Goal: Transaction & Acquisition: Purchase product/service

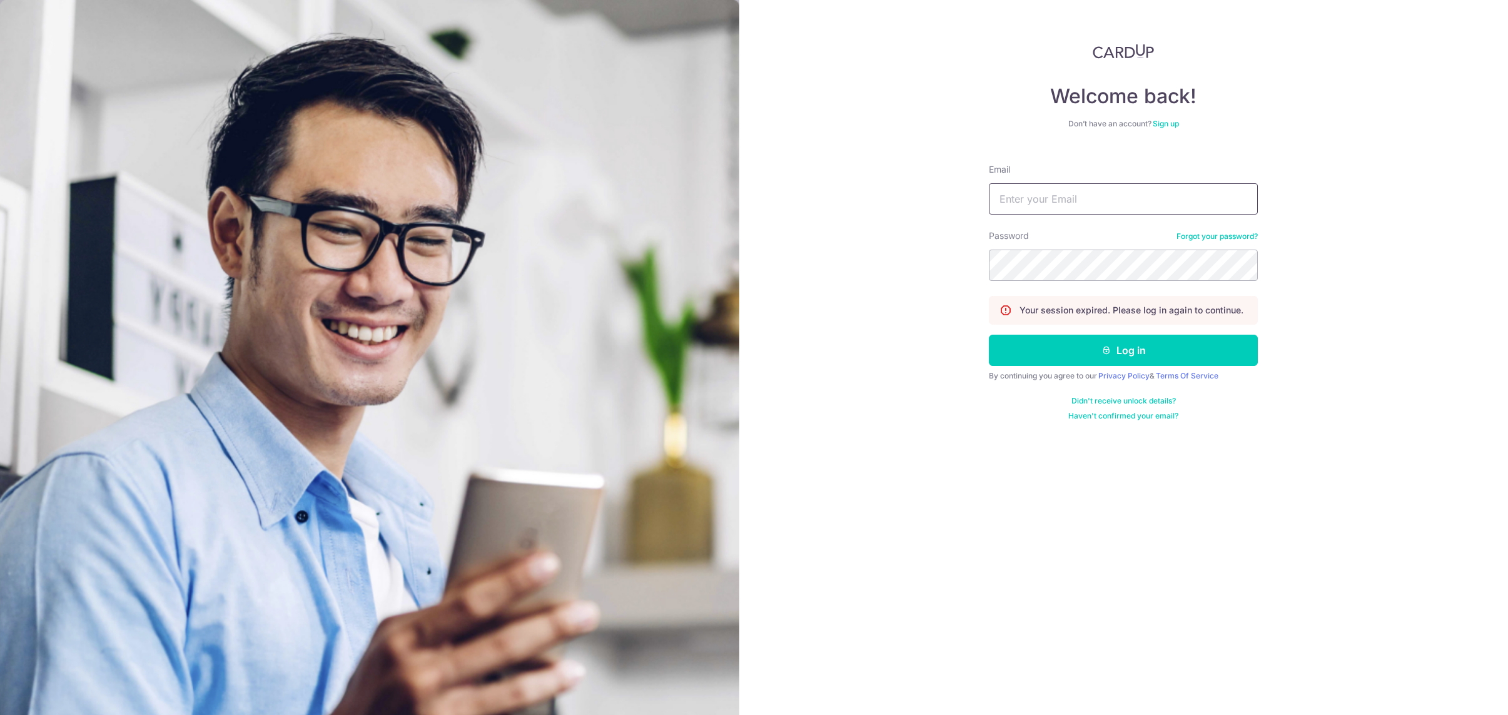
click at [1062, 194] on input "Email" at bounding box center [1123, 198] width 269 height 31
type input "sales@mfc-alliance.com"
click at [1179, 352] on button "Log in" at bounding box center [1123, 350] width 269 height 31
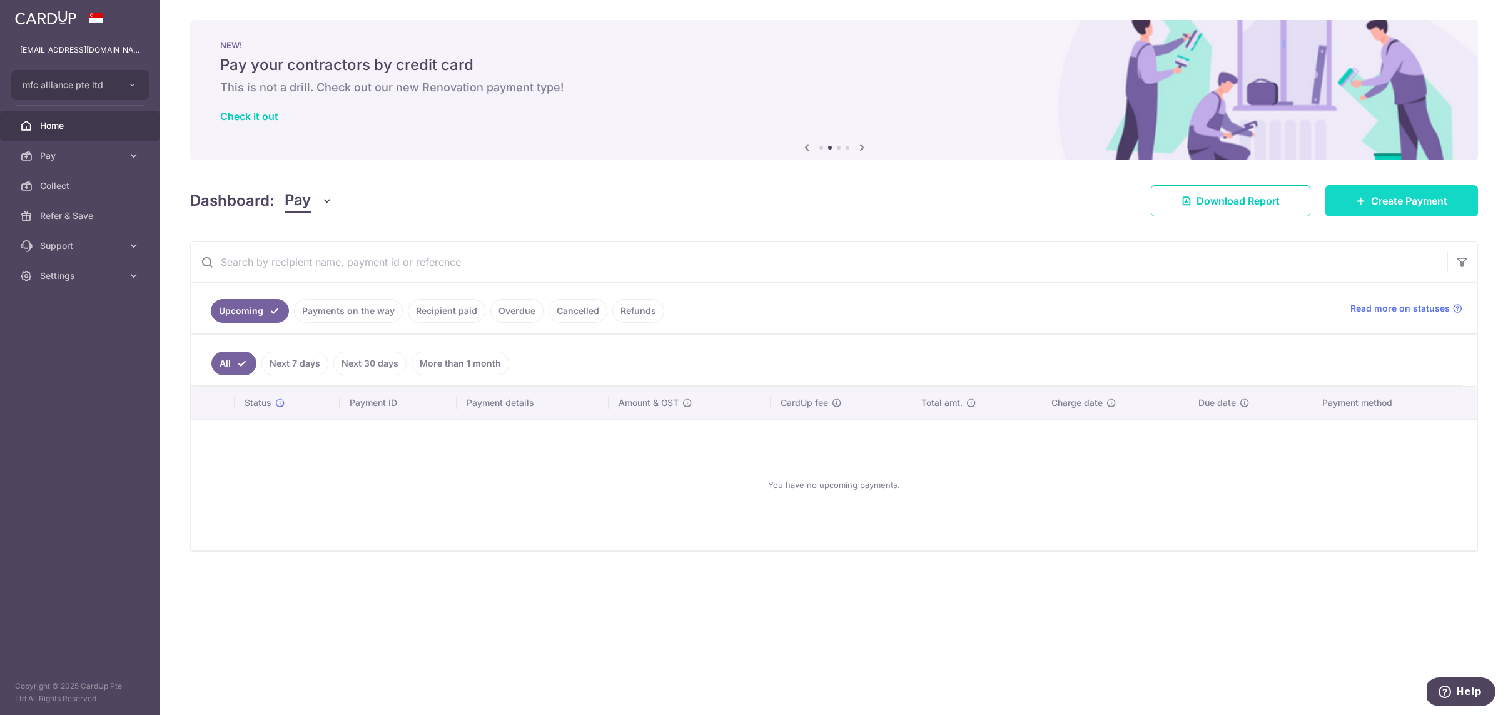
click at [1389, 201] on span "Create Payment" at bounding box center [1409, 200] width 76 height 15
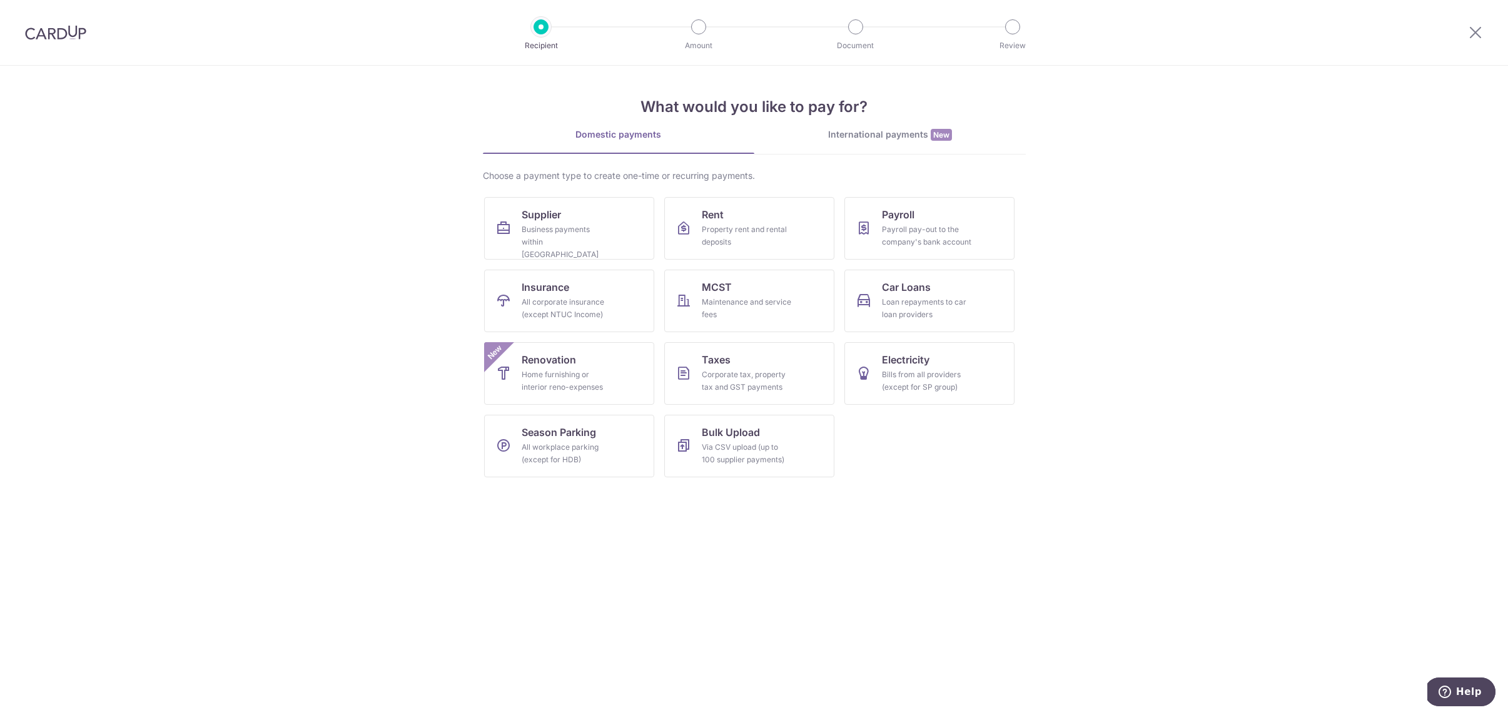
click at [887, 133] on div "International payments New" at bounding box center [891, 134] width 272 height 13
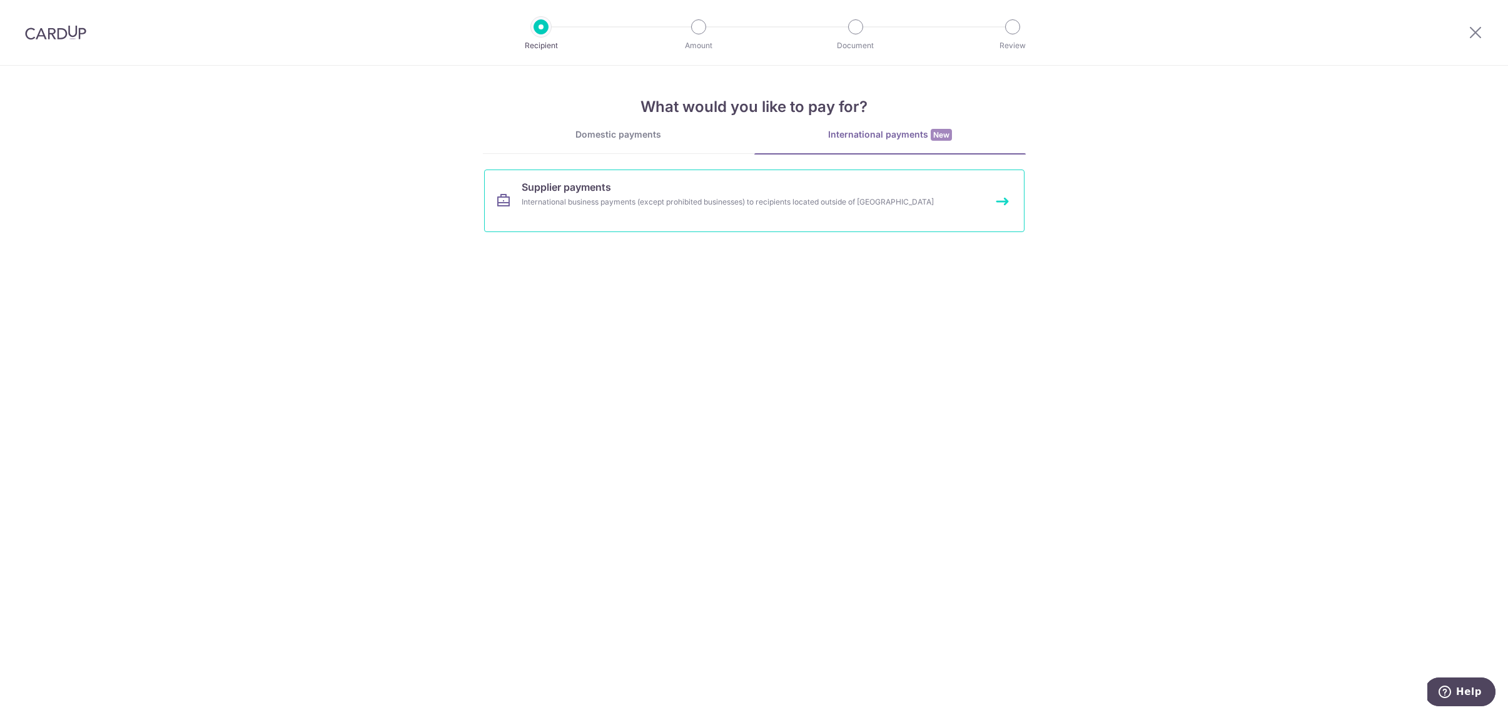
click at [718, 216] on link "Supplier payments International business payments (except prohibited businesses…" at bounding box center [754, 201] width 541 height 63
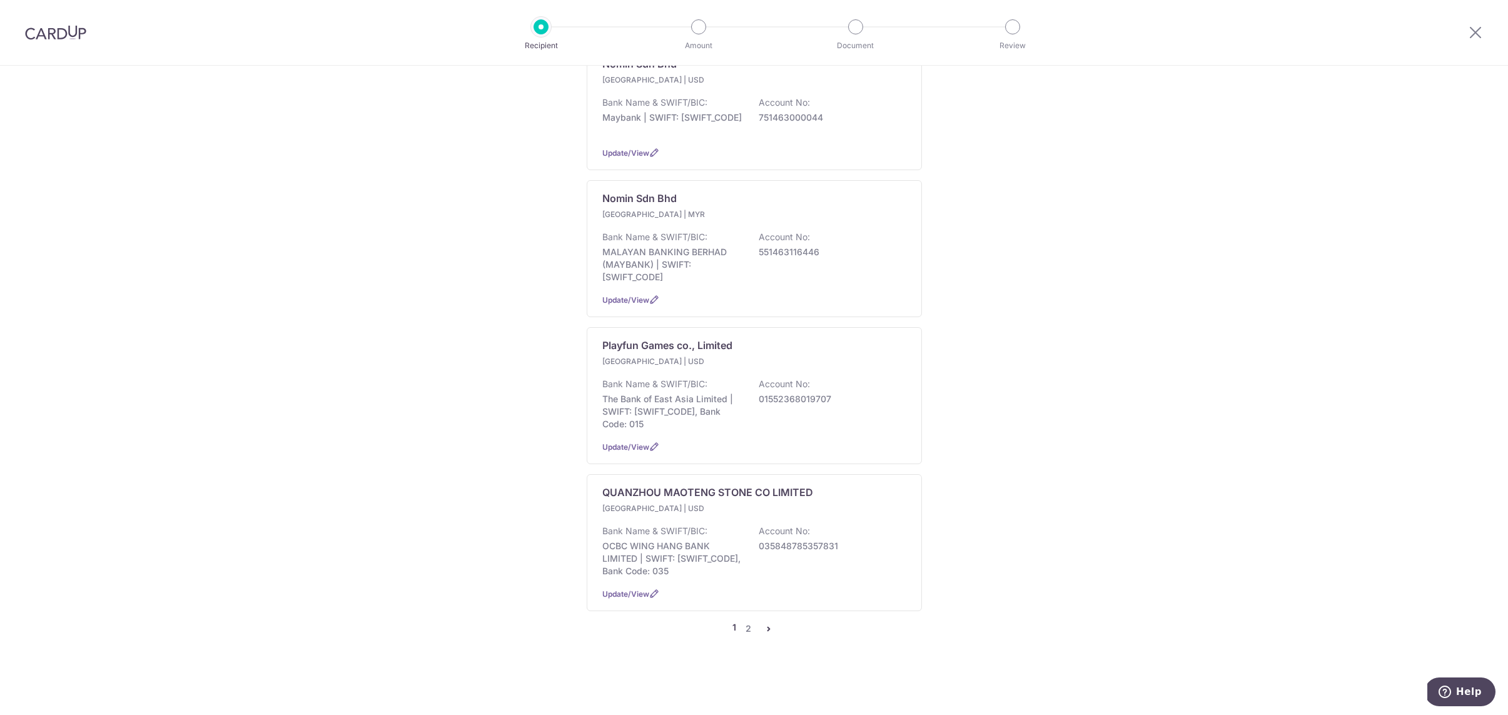
scroll to position [1209, 0]
click at [749, 631] on link "2" at bounding box center [748, 628] width 15 height 15
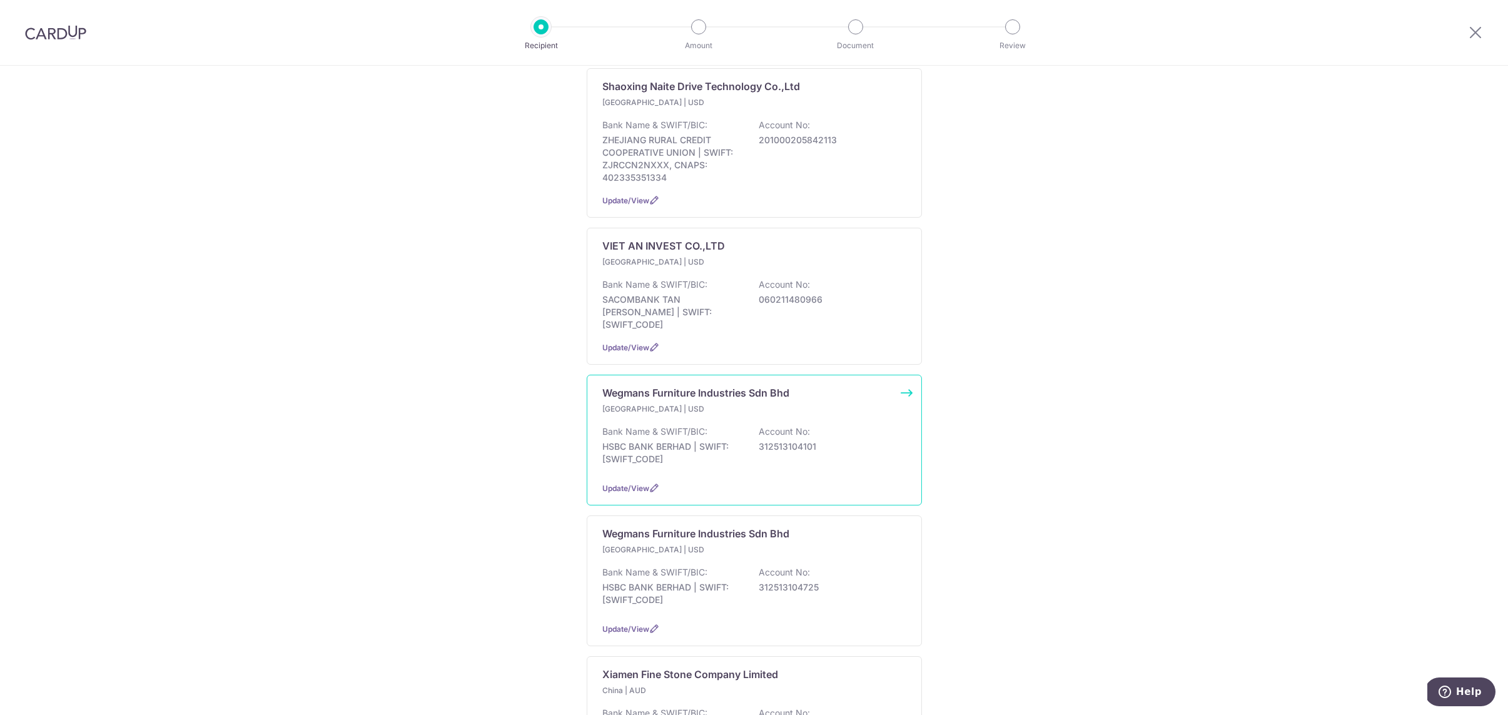
scroll to position [803, 0]
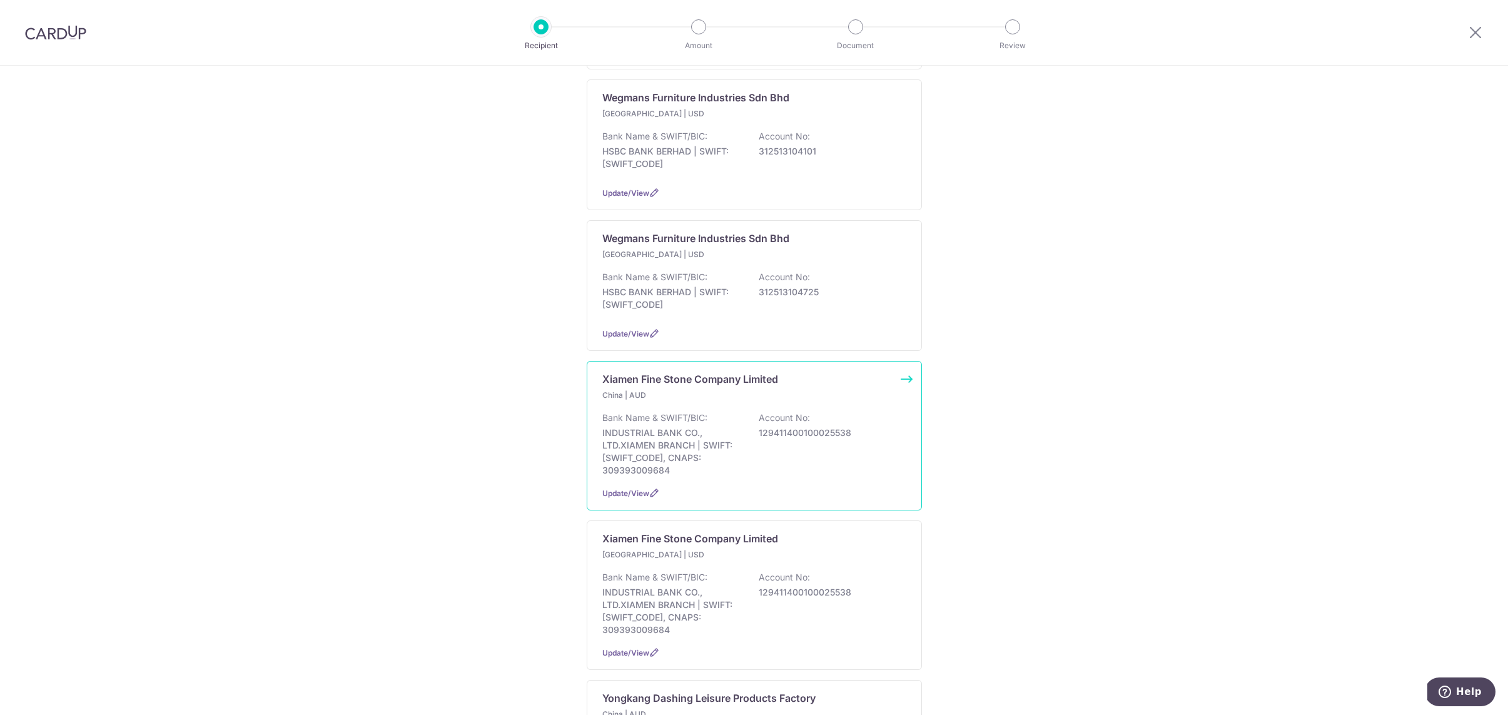
click at [722, 440] on div "Bank Name & SWIFT/BIC: INDUSTRIAL BANK CO., LTD.XIAMEN BRANCH | SWIFT: FJIBCNBA…" at bounding box center [754, 444] width 304 height 65
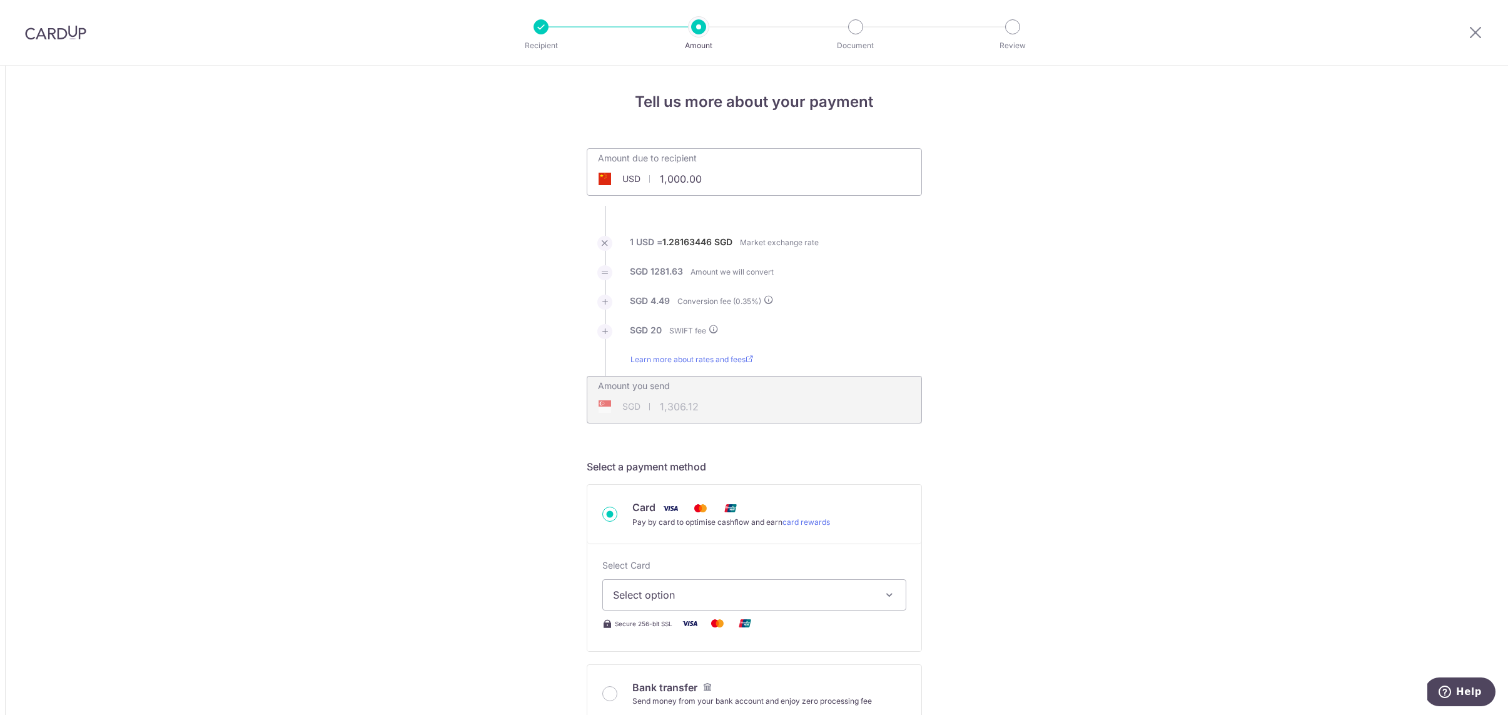
click at [689, 176] on input "1,000.00" at bounding box center [683, 179] width 193 height 29
type input "1,000.22"
type input "1,306.34"
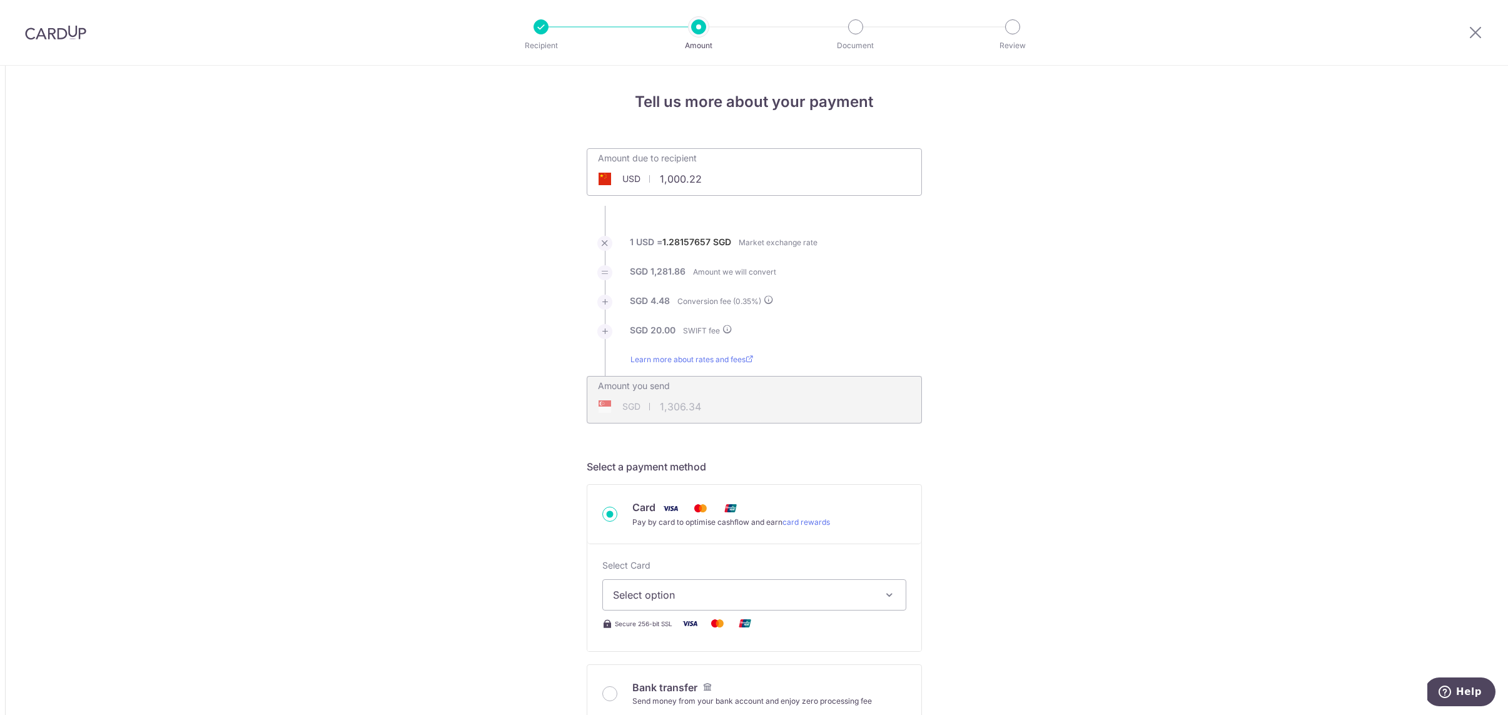
click at [692, 183] on input "1,000.22" at bounding box center [683, 179] width 193 height 29
type input "22,069.80"
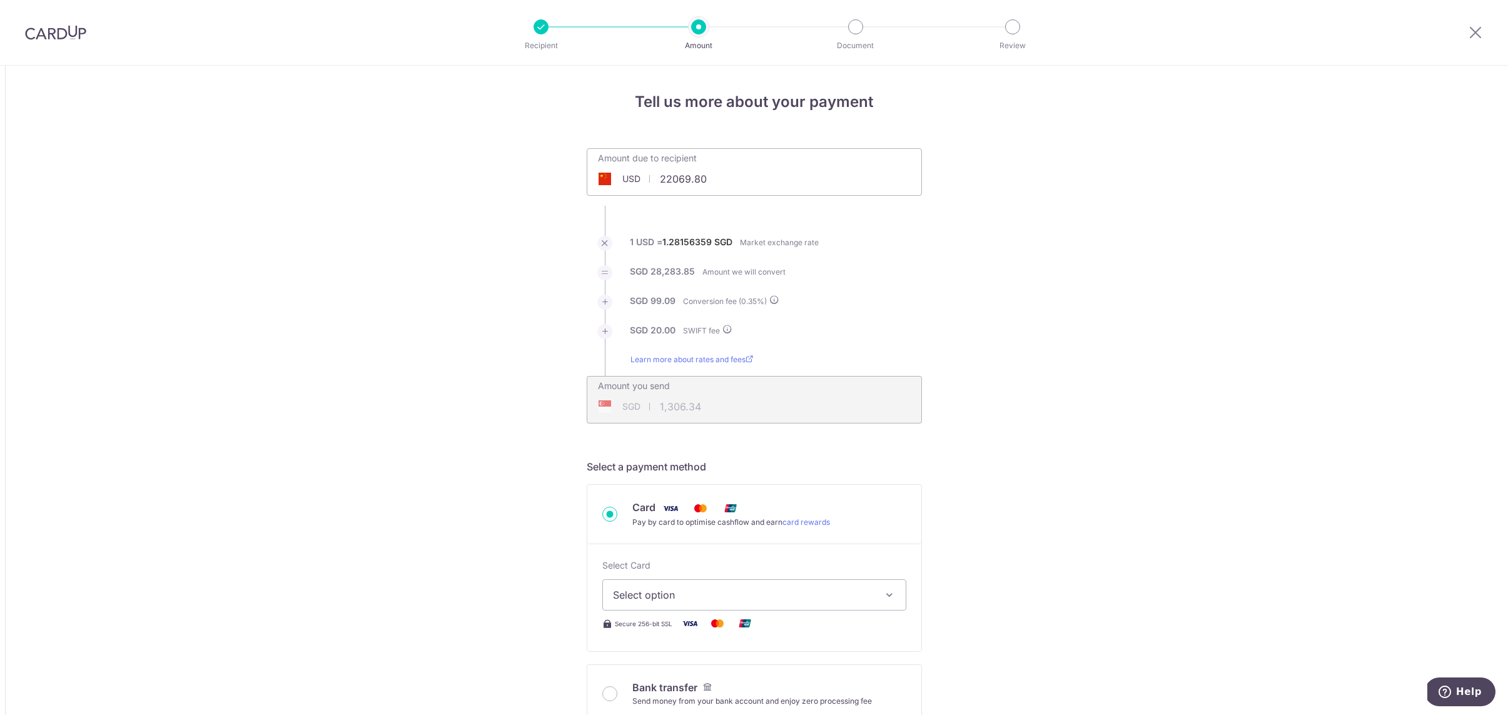
type input "28,402.94"
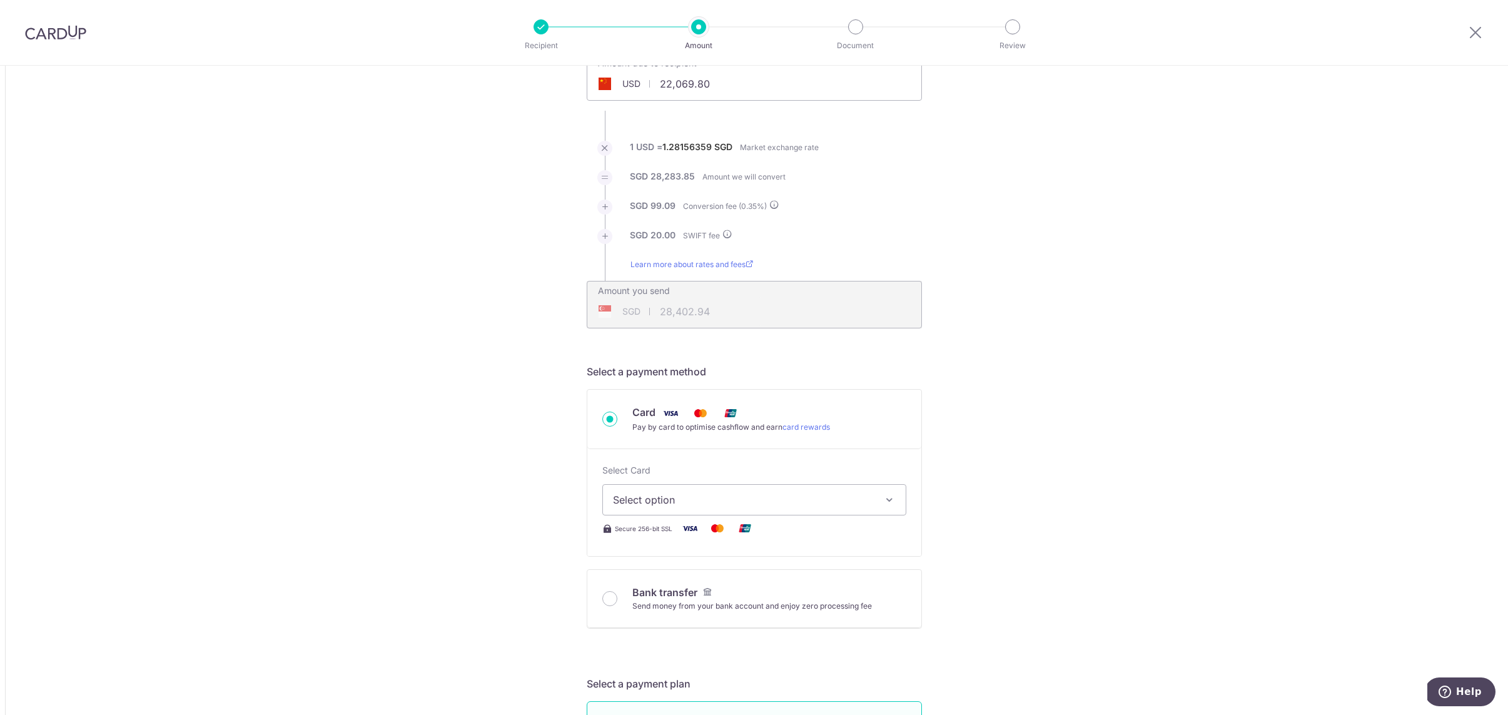
scroll to position [210, 0]
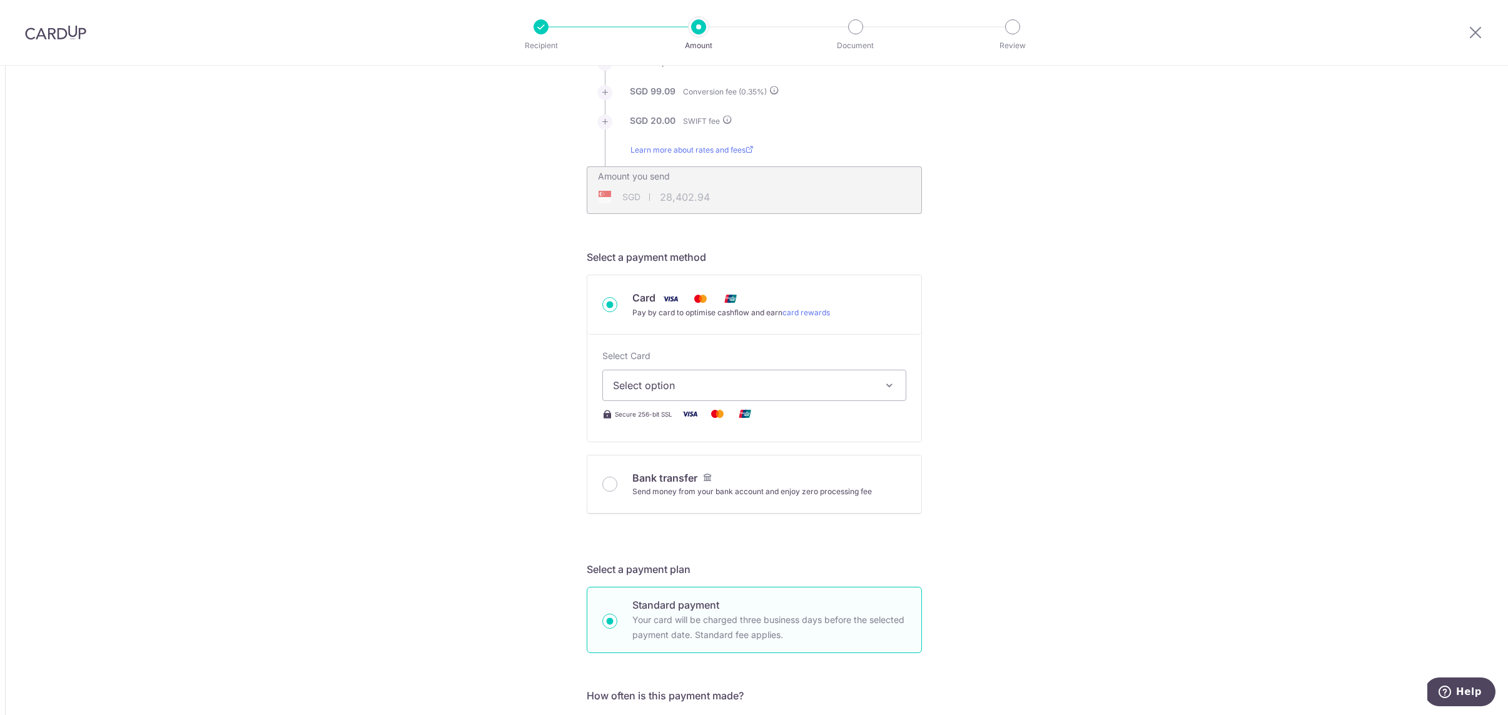
click at [663, 392] on span "Select option" at bounding box center [743, 385] width 260 height 15
click at [709, 501] on span "**** 4106" at bounding box center [754, 504] width 283 height 15
type input "22,069.80"
type input "28,403.25"
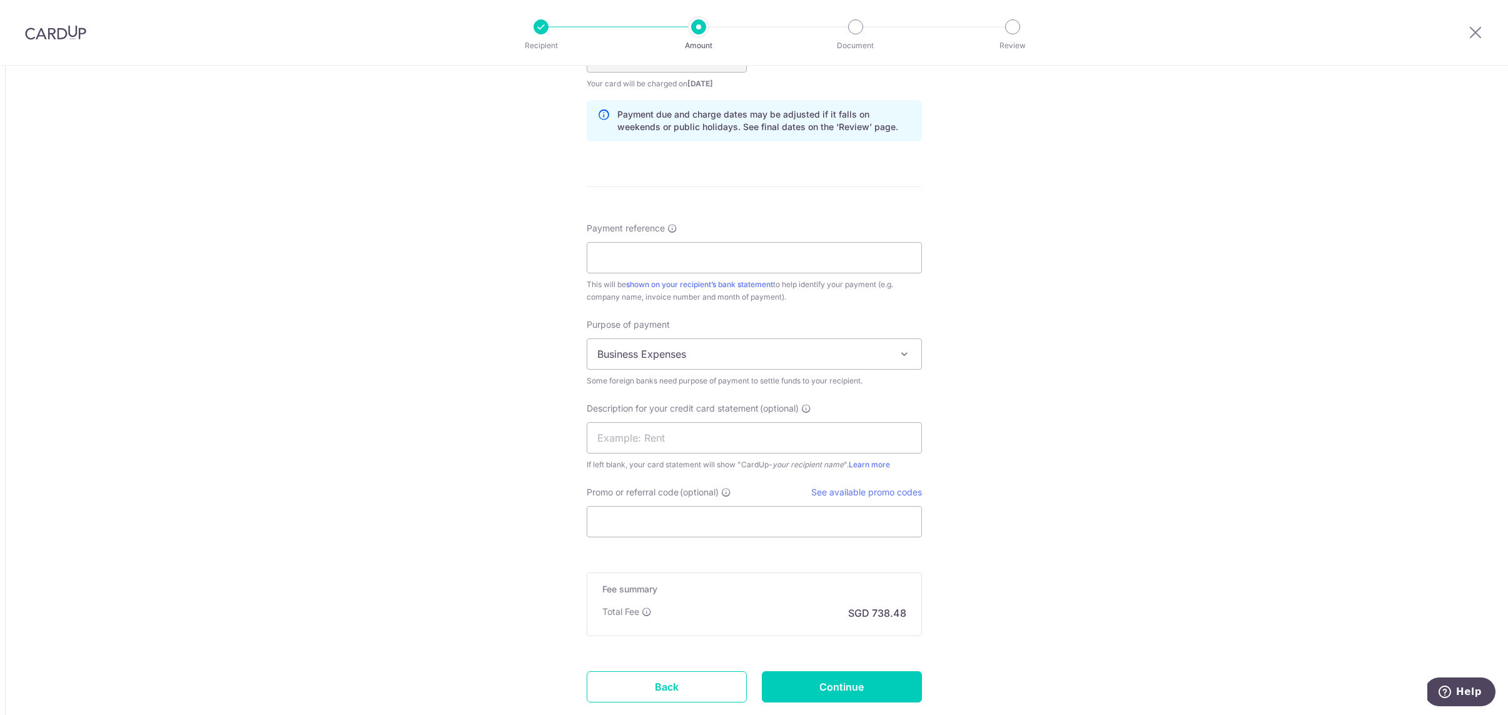
scroll to position [918, 0]
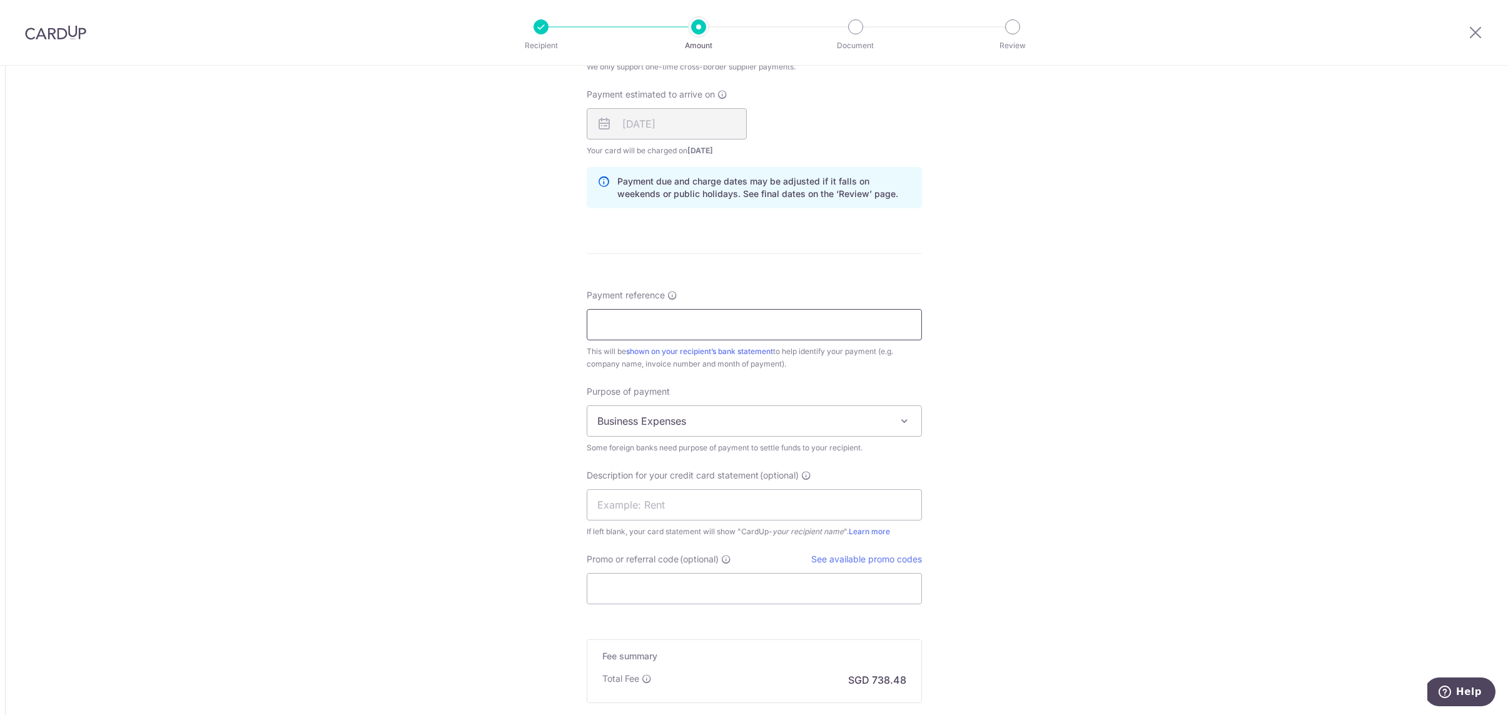
click at [644, 327] on input "Payment reference" at bounding box center [754, 324] width 335 height 31
type input "25JHJ10007"
click at [688, 502] on input "text" at bounding box center [754, 504] width 335 height 31
type input "ivy"
click at [711, 585] on input "Promo or referral code (optional)" at bounding box center [754, 588] width 335 height 31
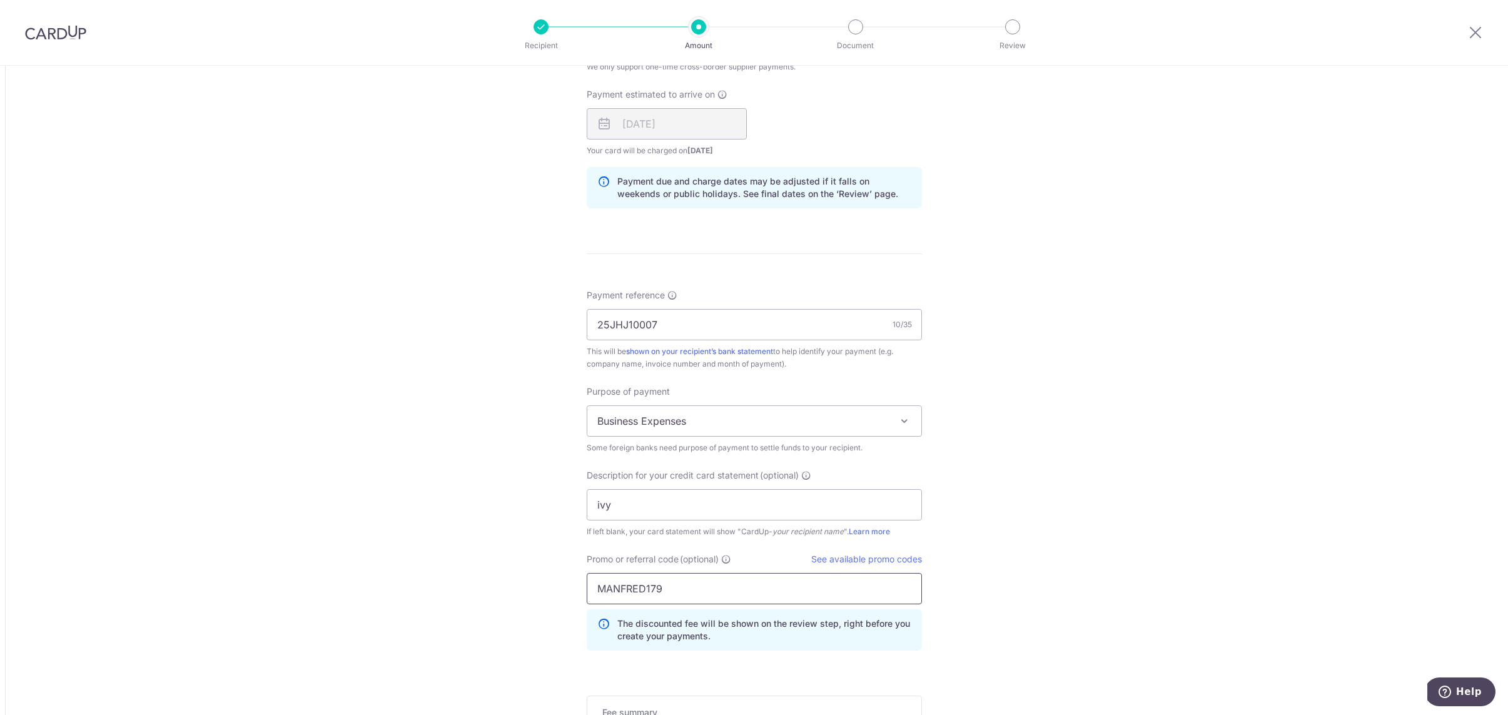
scroll to position [1123, 0]
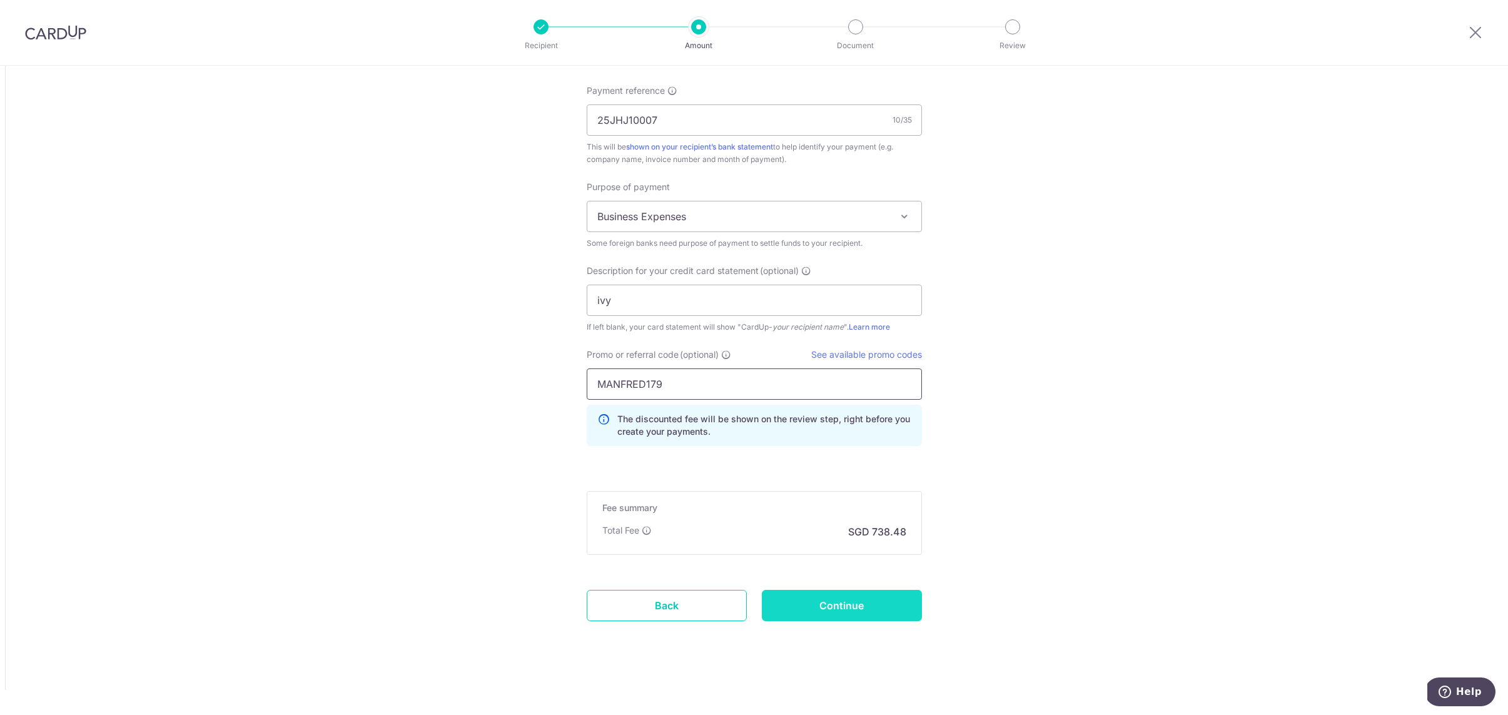
type input "MANFRED179"
click at [868, 619] on input "Continue" at bounding box center [842, 605] width 160 height 31
type input "Create Schedule"
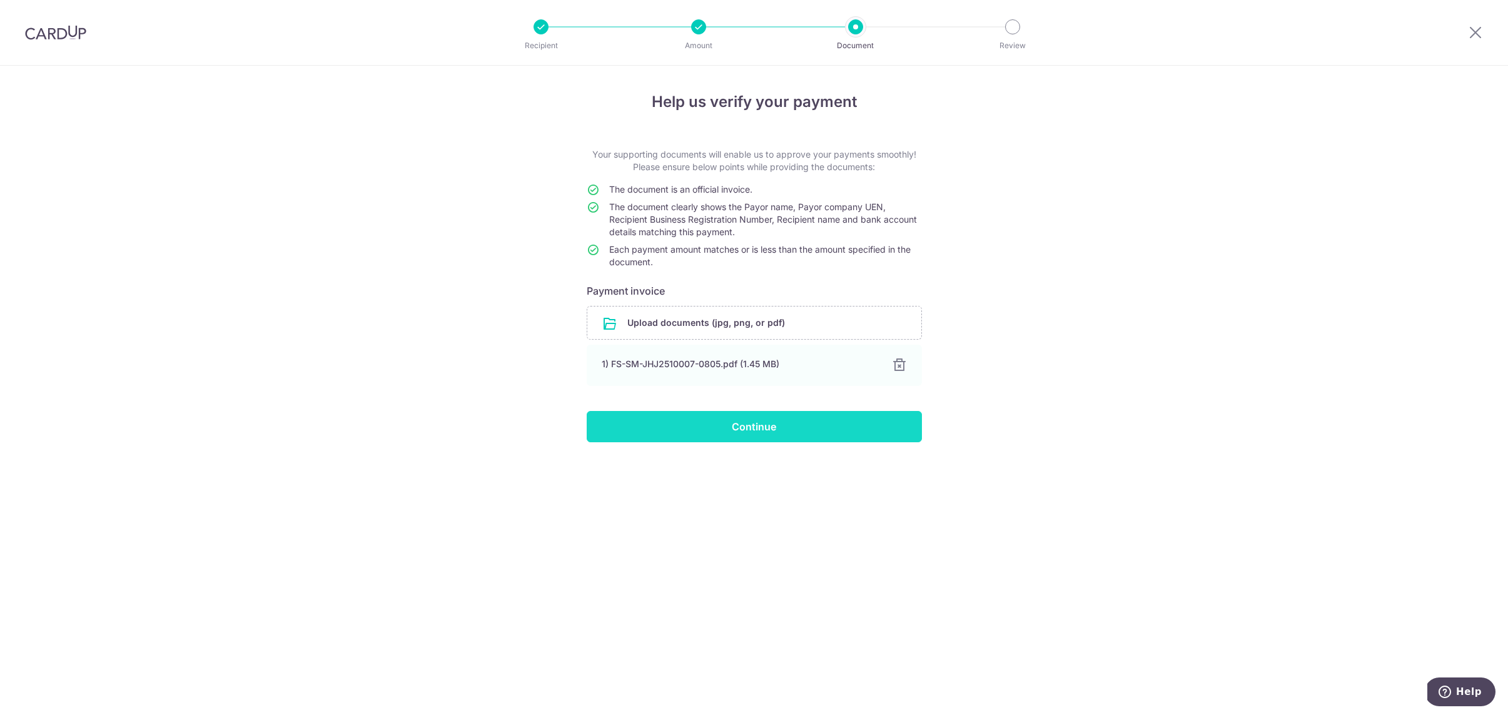
click at [771, 422] on input "Continue" at bounding box center [754, 426] width 335 height 31
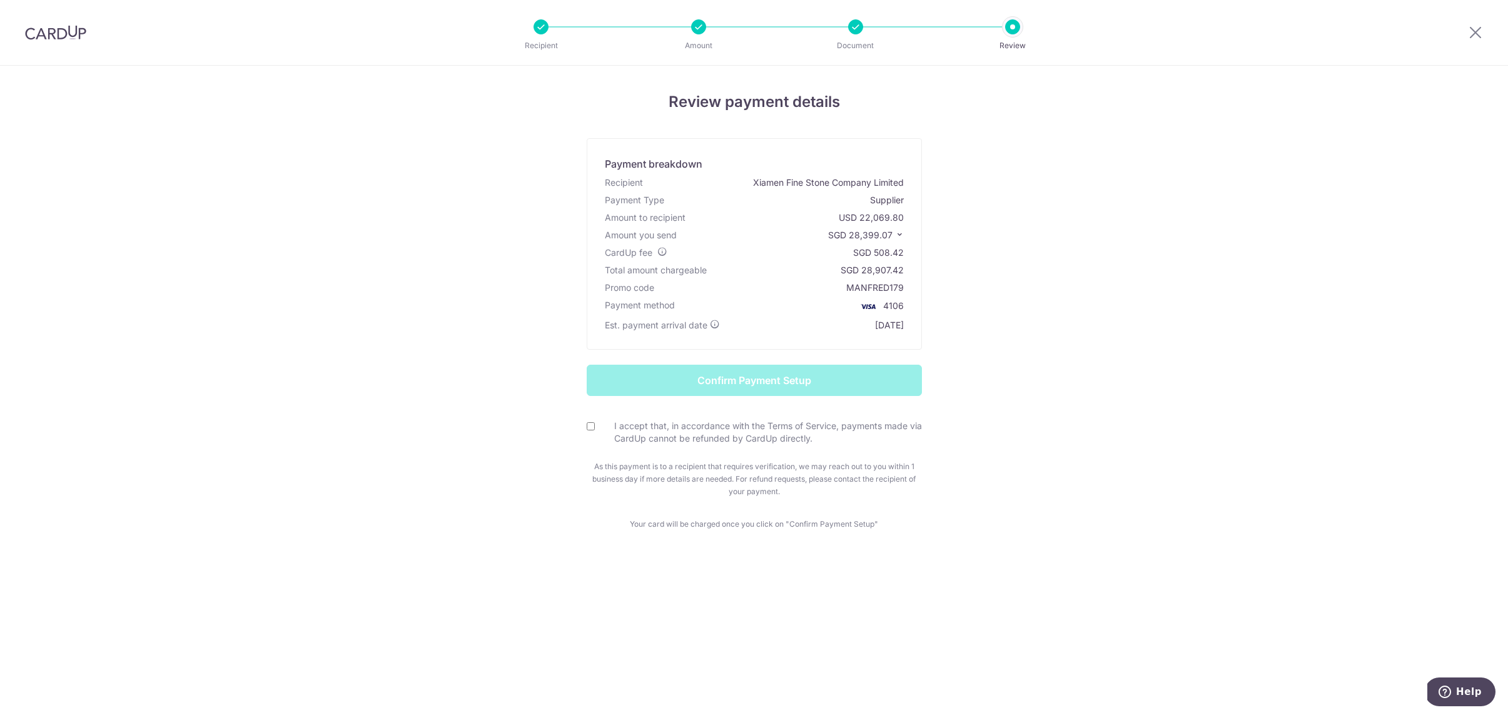
drag, startPoint x: 851, startPoint y: 236, endPoint x: 891, endPoint y: 237, distance: 40.1
click at [892, 237] on span "SGD 28,399.07" at bounding box center [860, 235] width 64 height 11
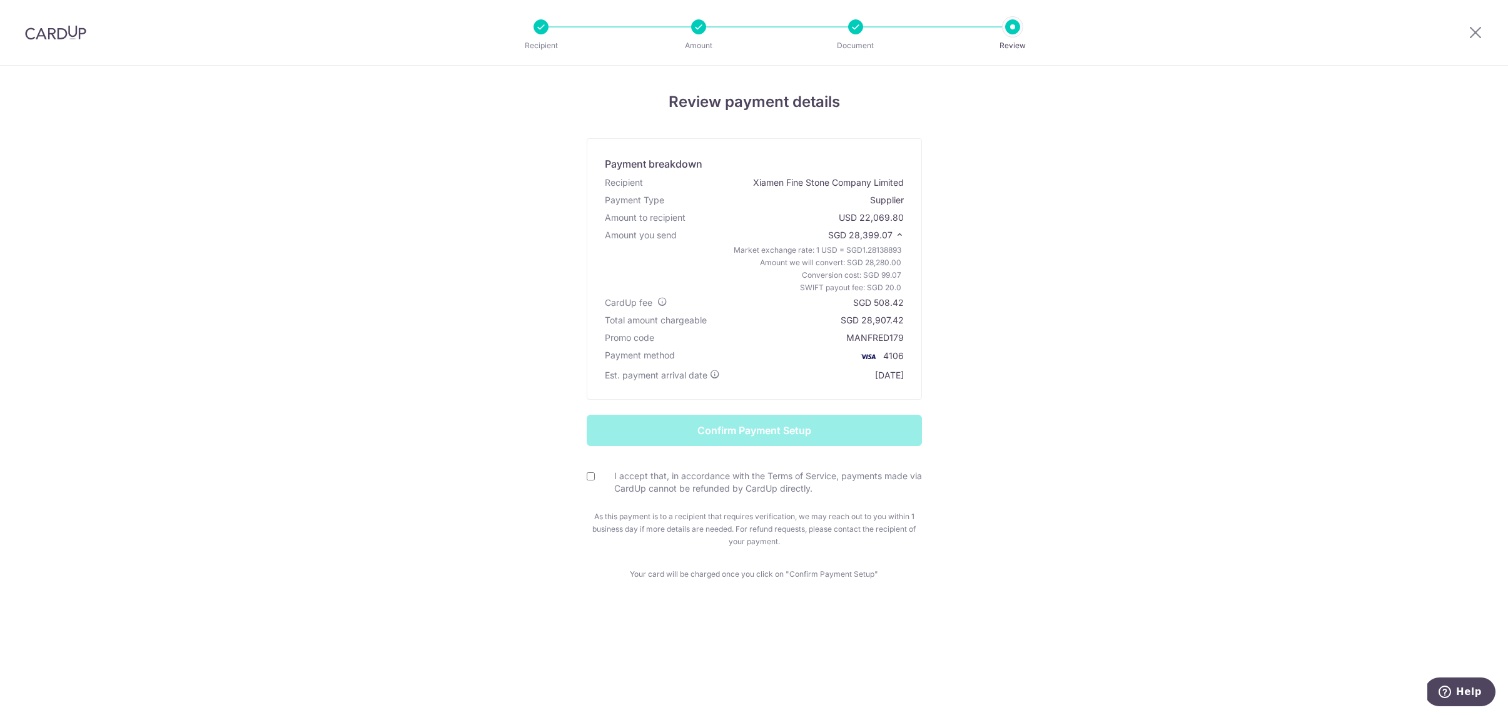
copy span "28,399.07"
drag, startPoint x: 876, startPoint y: 306, endPoint x: 902, endPoint y: 306, distance: 25.7
click at [903, 306] on div "SGD 508.42" at bounding box center [878, 303] width 51 height 13
copy div "508.42"
click at [594, 476] on input "I accept that, in accordance with the Terms of Service, payments made via CardU…" at bounding box center [591, 476] width 8 height 8
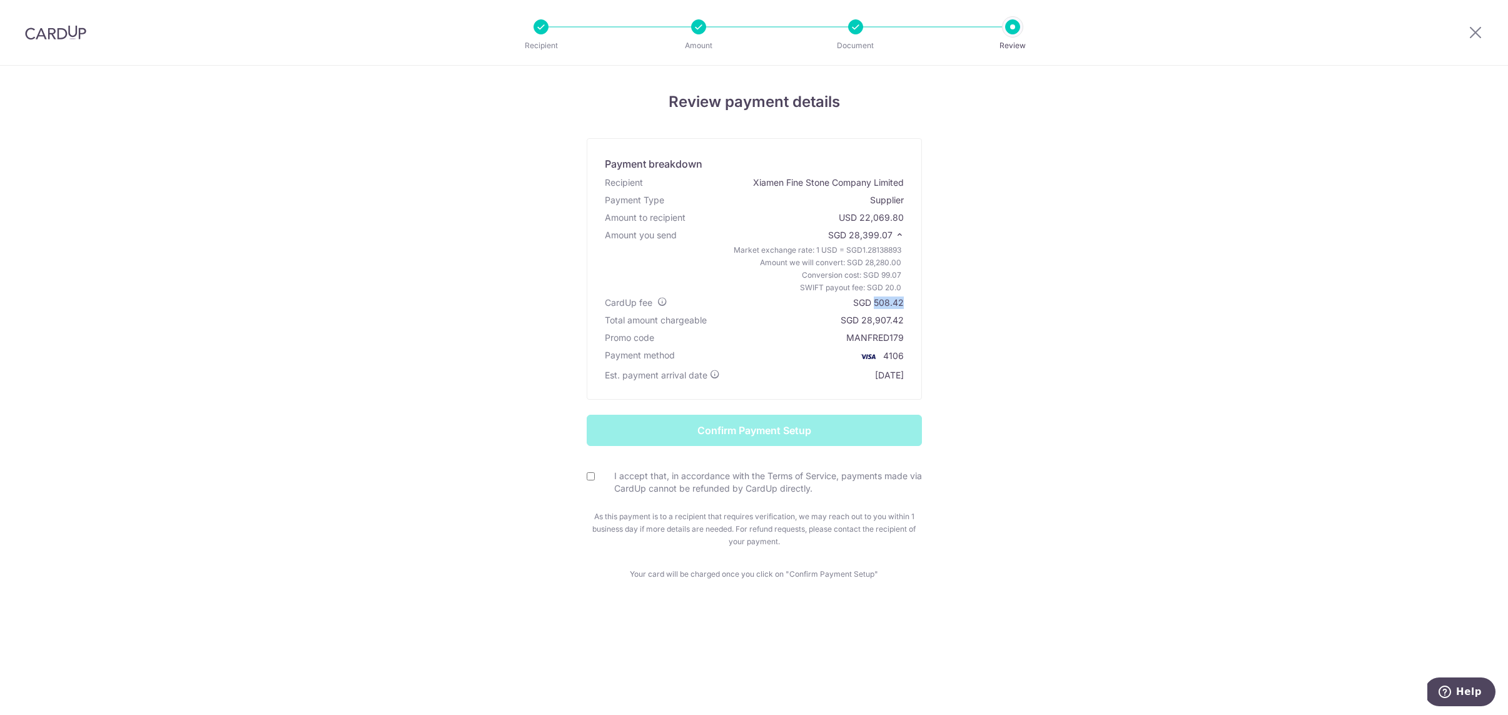
checkbox input "true"
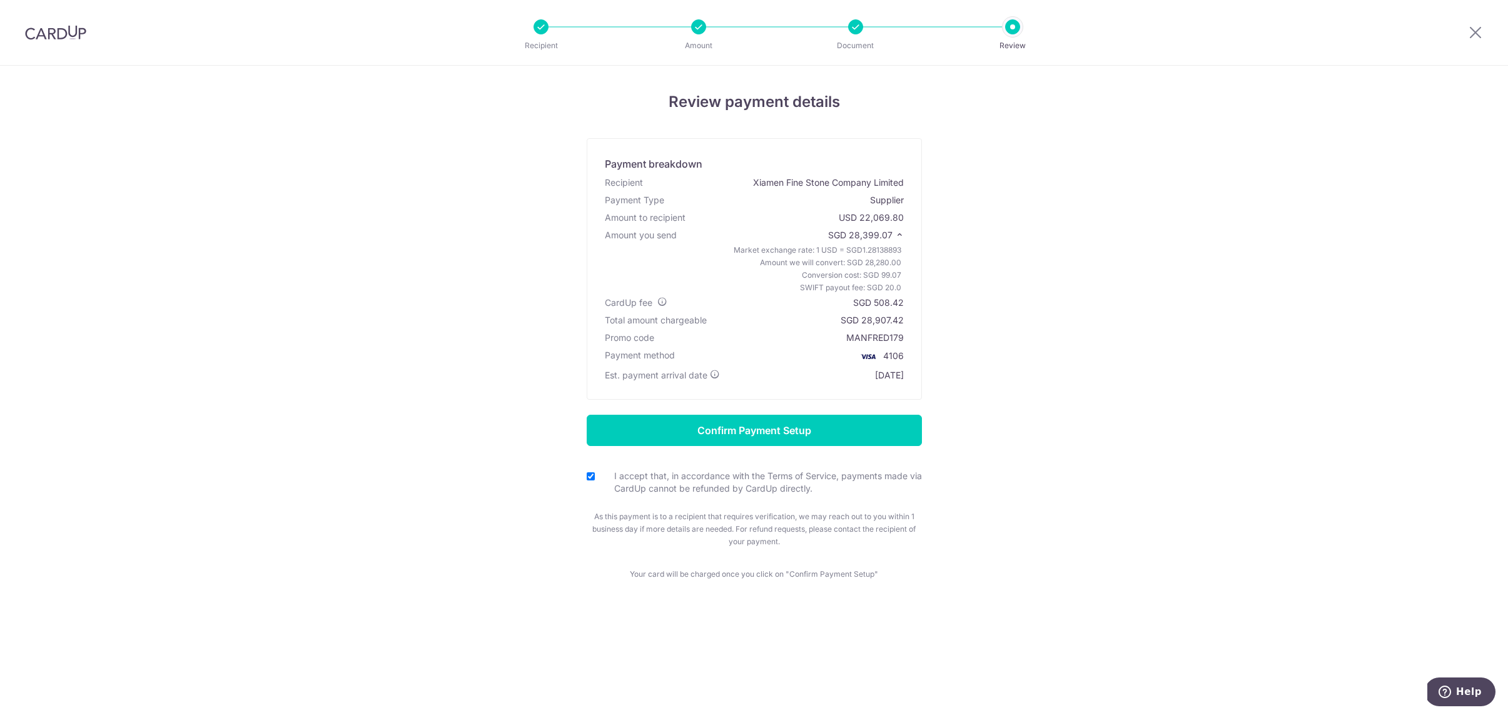
click at [1038, 396] on div "Review payment details Payment breakdown Recipient Xiamen Fine Stone Company Li…" at bounding box center [755, 336] width 732 height 490
click at [854, 429] on input "Confirm Payment Setup" at bounding box center [754, 430] width 335 height 31
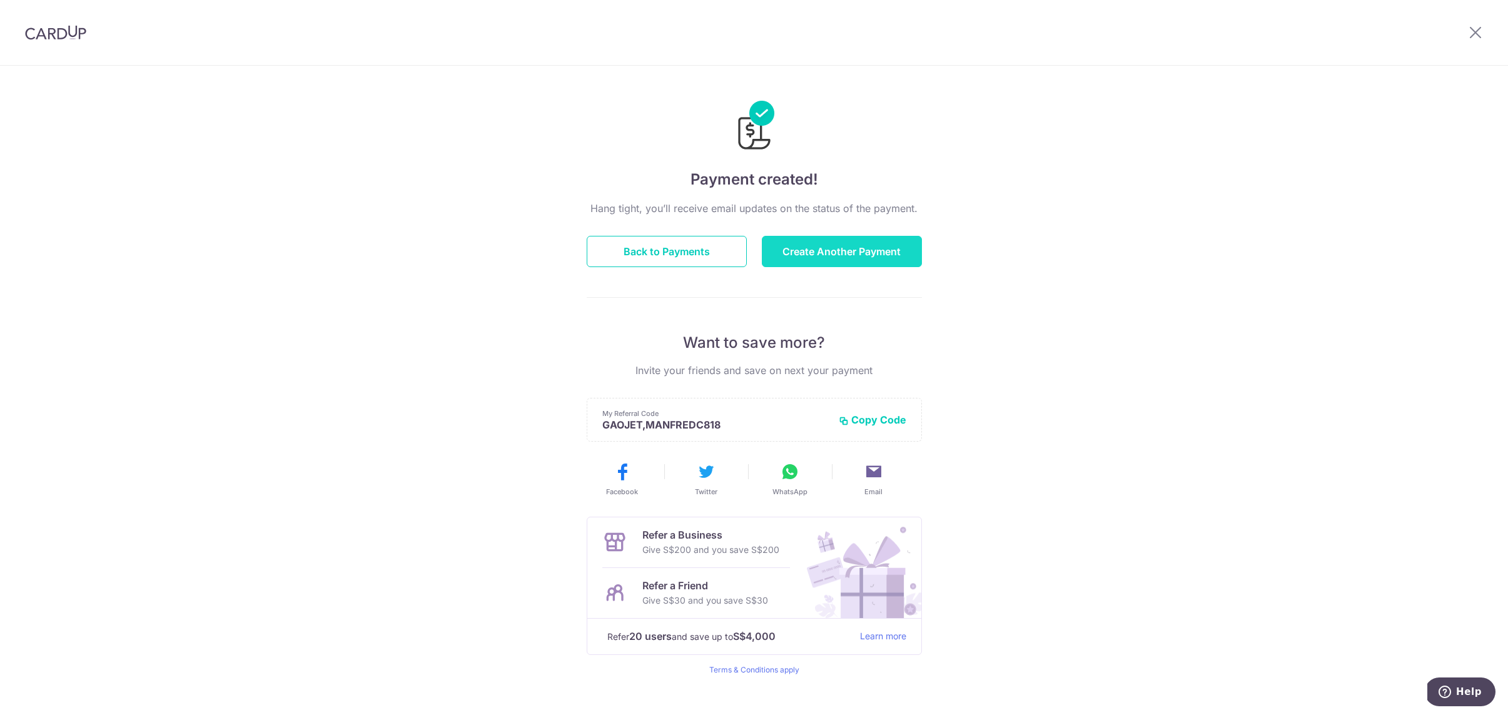
click at [853, 246] on button "Create Another Payment" at bounding box center [842, 251] width 160 height 31
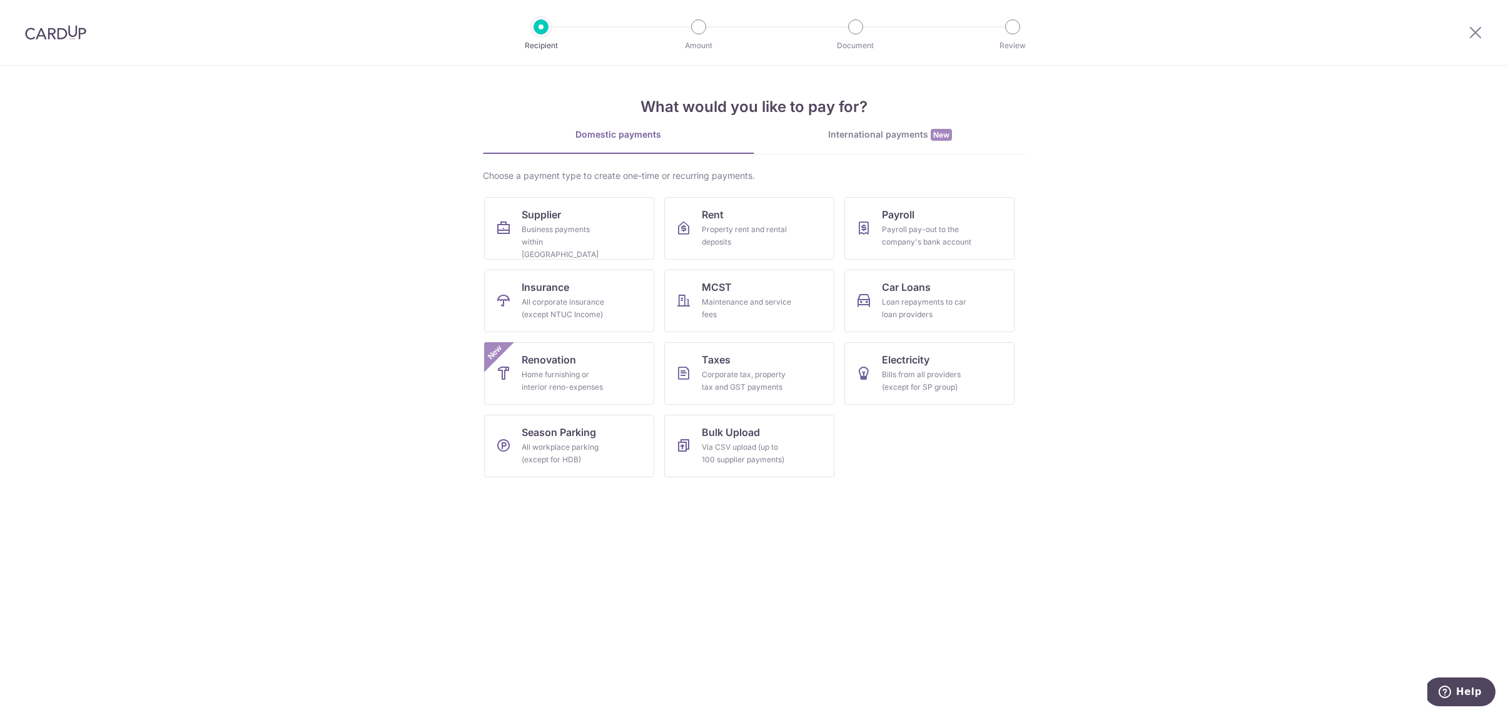
drag, startPoint x: 898, startPoint y: 133, endPoint x: 891, endPoint y: 133, distance: 6.9
click at [898, 133] on div "International payments New" at bounding box center [891, 134] width 272 height 13
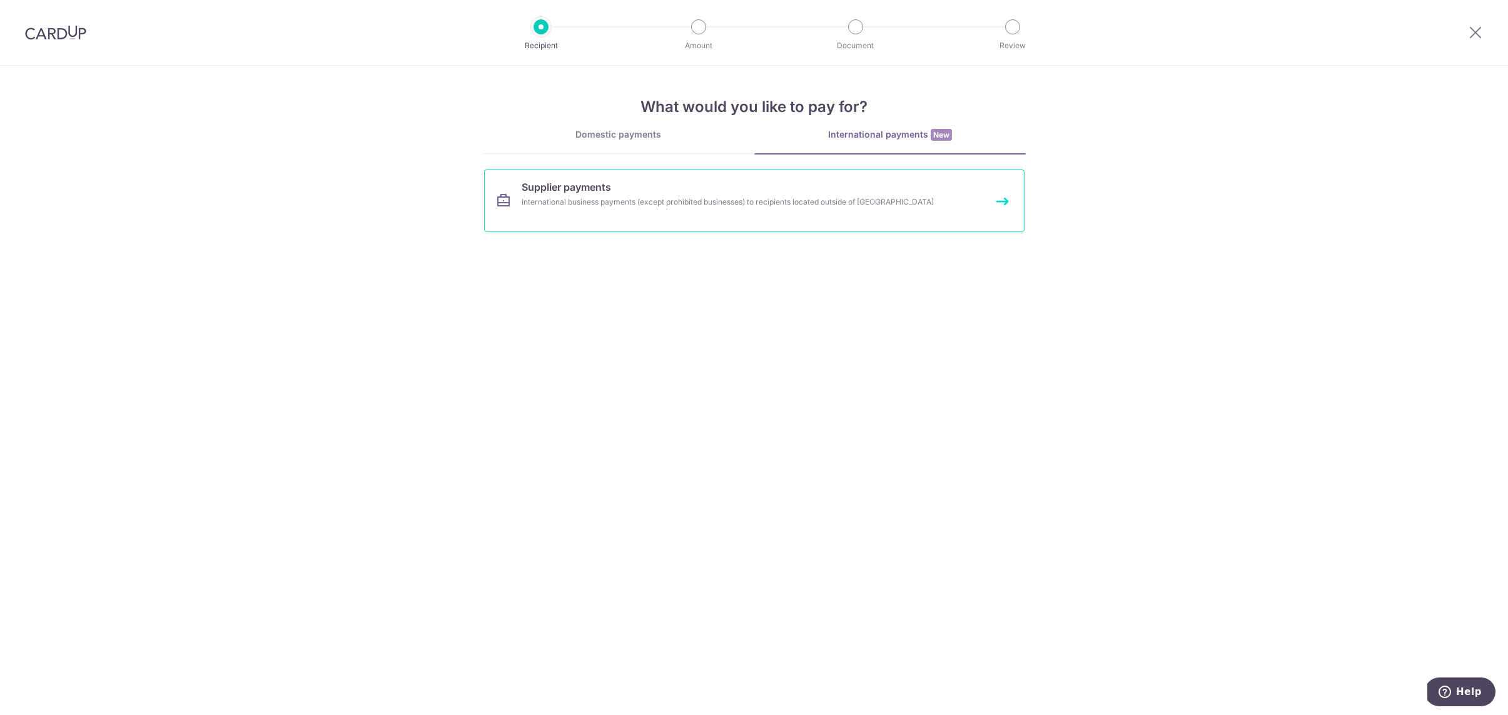
click at [785, 192] on link "Supplier payments International business payments (except prohibited businesses…" at bounding box center [754, 201] width 541 height 63
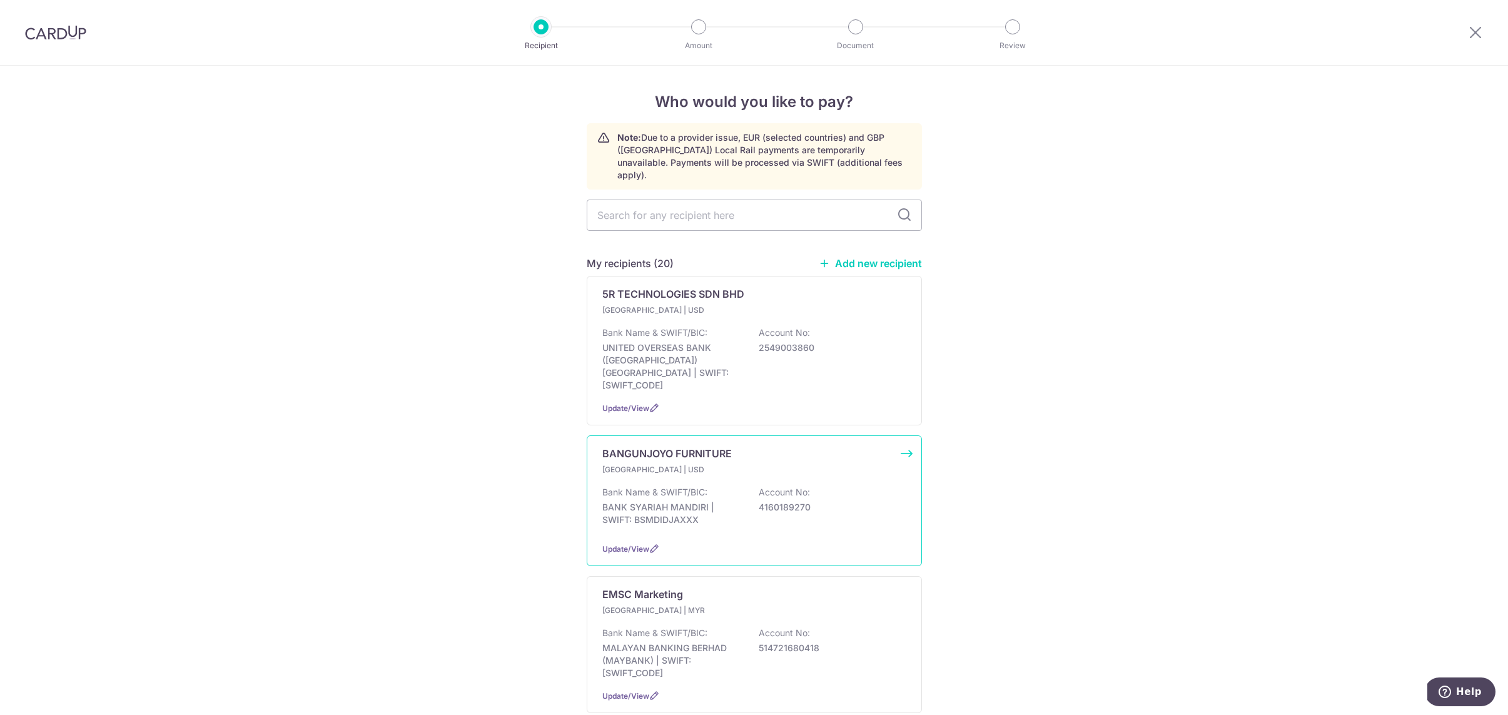
click at [650, 464] on p "[GEOGRAPHIC_DATA] | USD" at bounding box center [676, 470] width 148 height 13
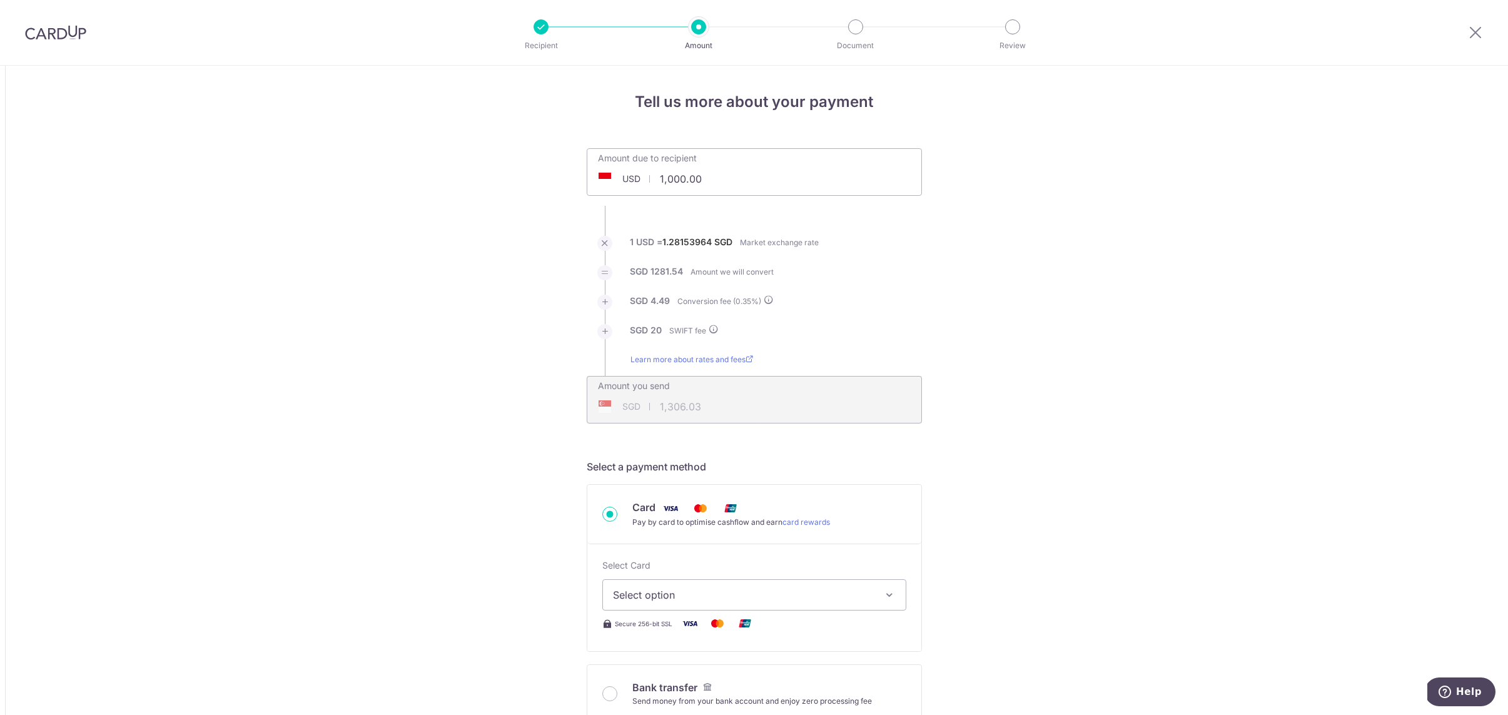
click at [683, 176] on input "1,000.00" at bounding box center [683, 179] width 193 height 29
type input "12,074.00"
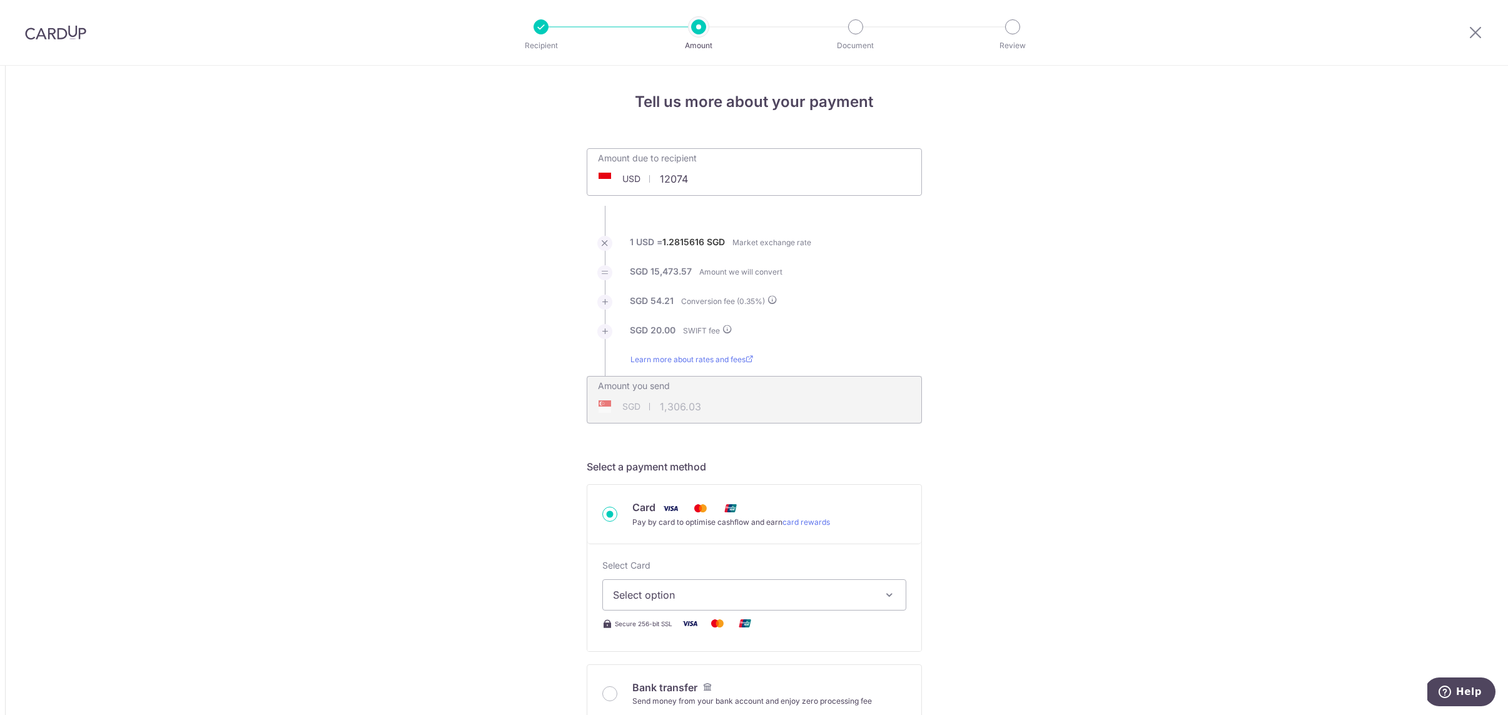
type input "15,547.78"
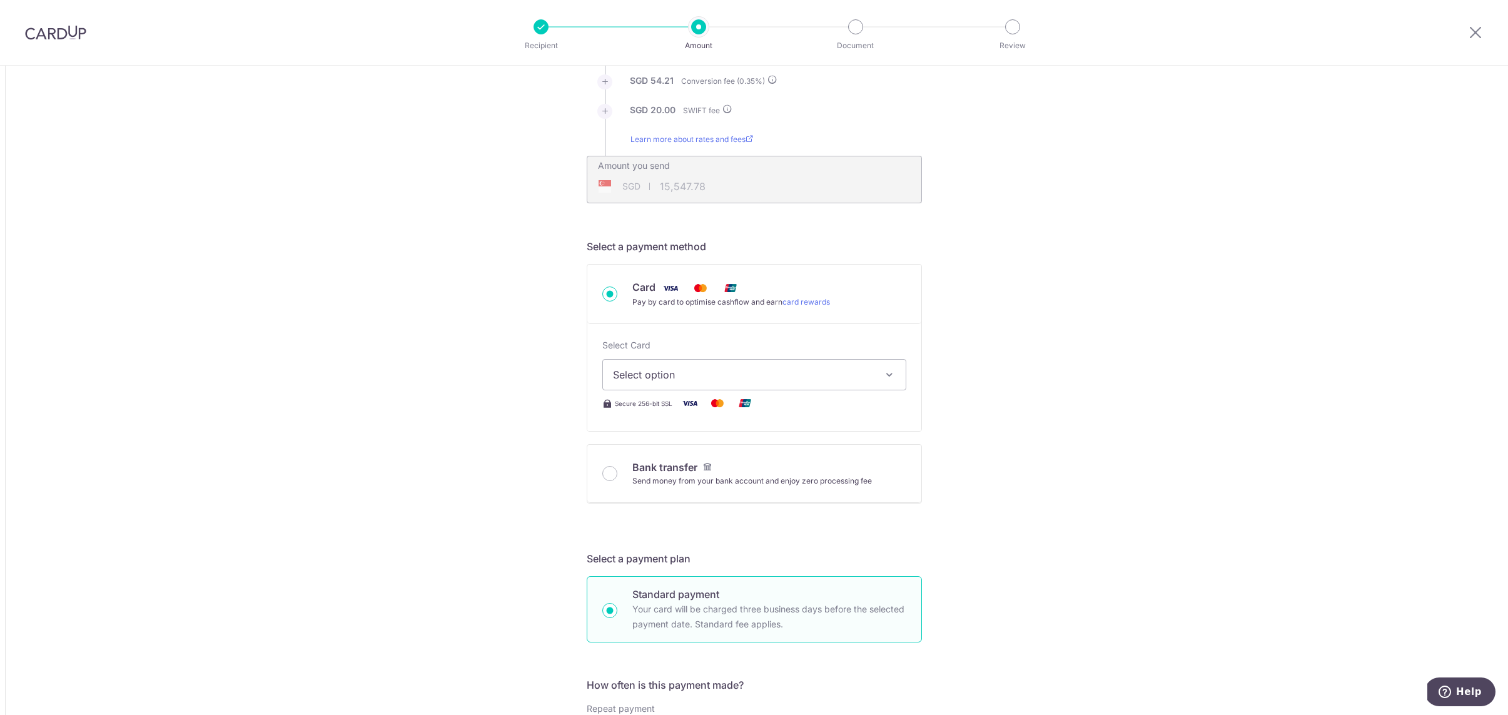
click at [681, 378] on span "Select option" at bounding box center [743, 374] width 260 height 15
click at [693, 494] on span "**** 4106" at bounding box center [754, 494] width 283 height 15
type input "12,074.00"
type input "15,547.53"
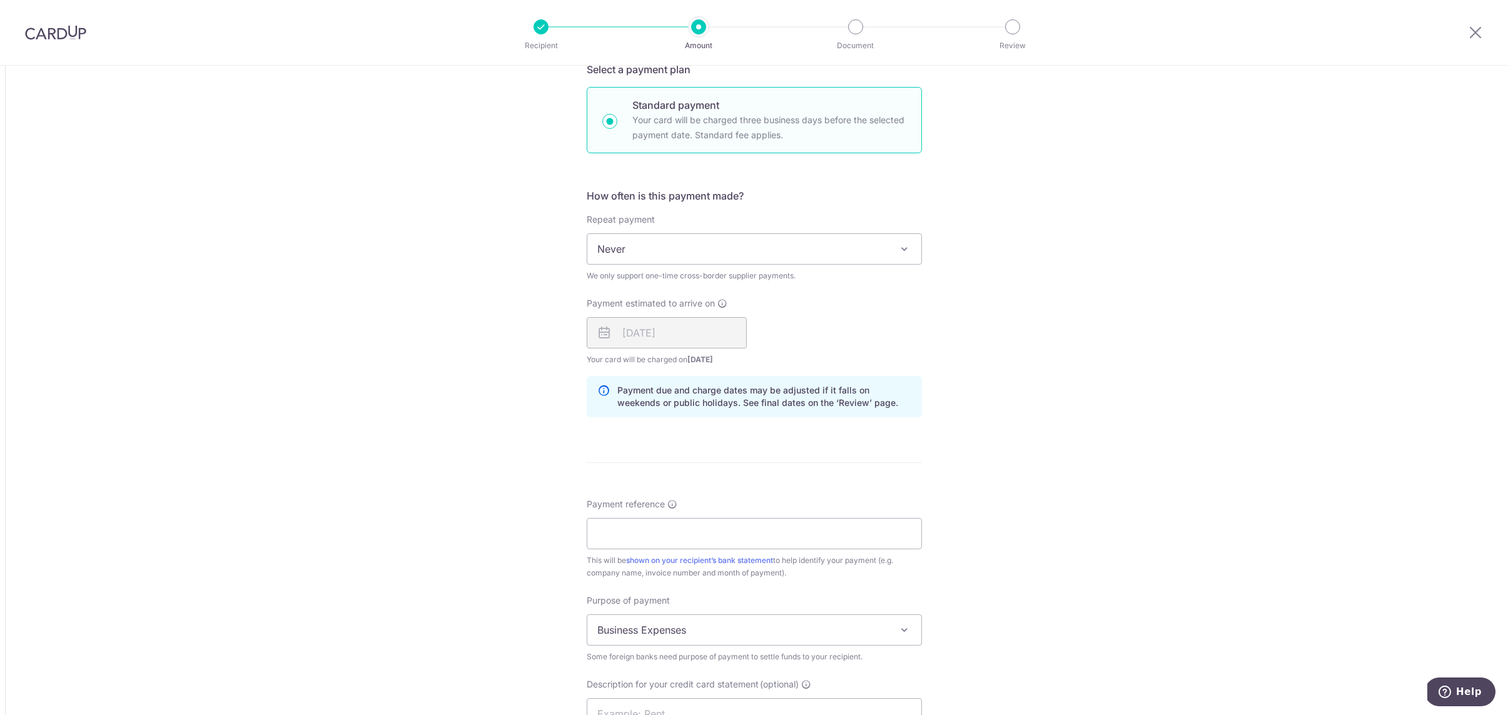
scroll to position [835, 0]
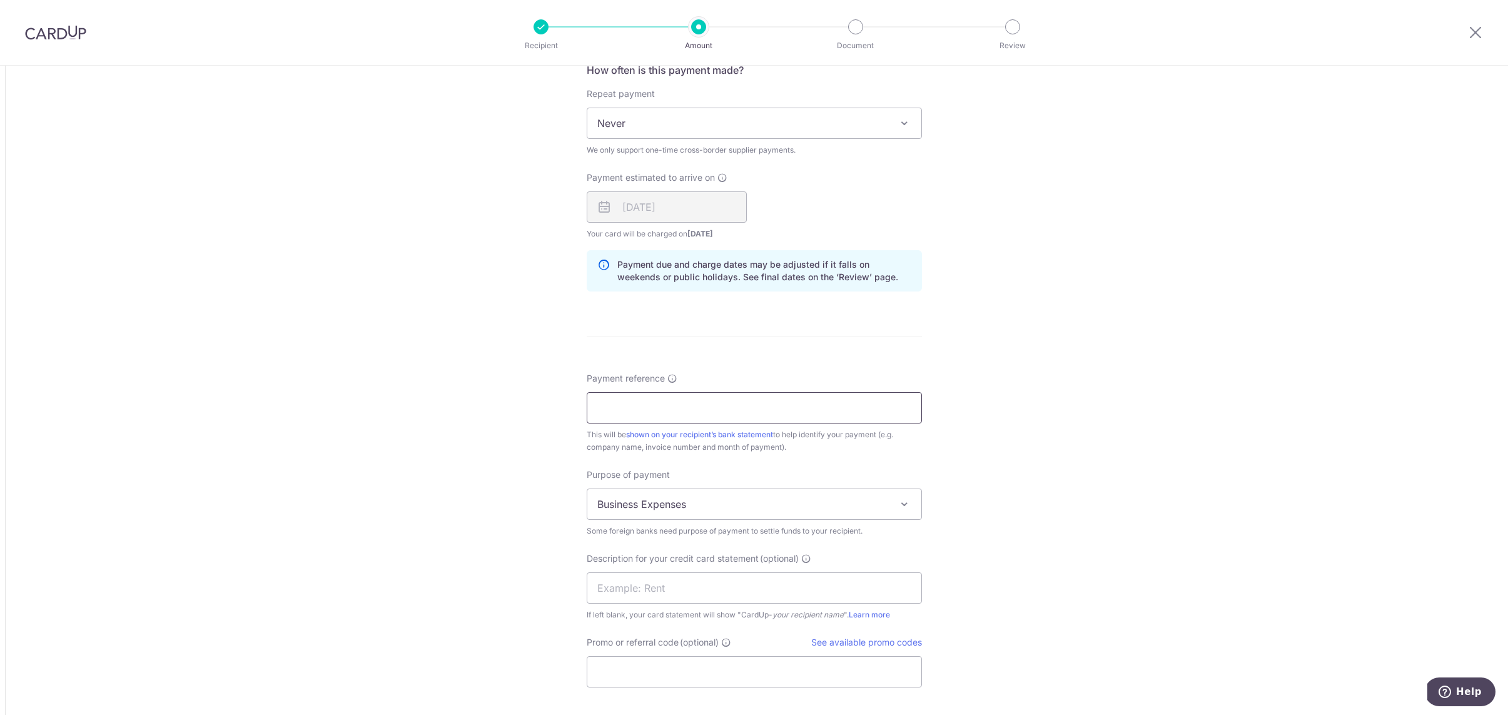
click at [643, 408] on input "Payment reference" at bounding box center [754, 407] width 335 height 31
click at [598, 410] on input "BJF2025" at bounding box center [754, 407] width 335 height 31
type input "01VIIBJF2025"
drag, startPoint x: 1001, startPoint y: 565, endPoint x: 992, endPoint y: 575, distance: 13.3
click at [1001, 565] on div "Tell us more about your payment Amount due to recipient USD 12,074.00 12074 1 U…" at bounding box center [754, 88] width 1508 height 1716
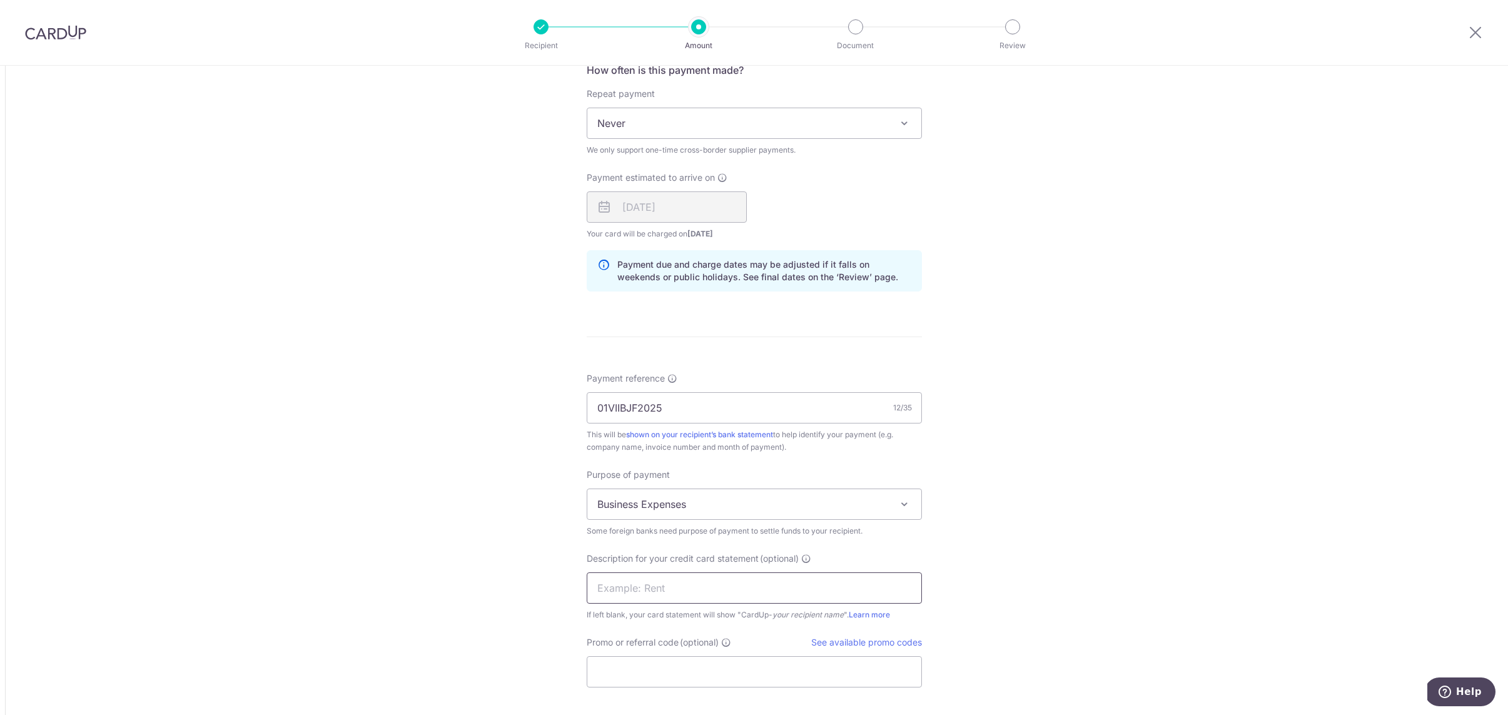
click at [684, 588] on input "text" at bounding box center [754, 587] width 335 height 31
type input "bgj"
click at [674, 661] on input "Promo or referral code (optional)" at bounding box center [754, 671] width 335 height 31
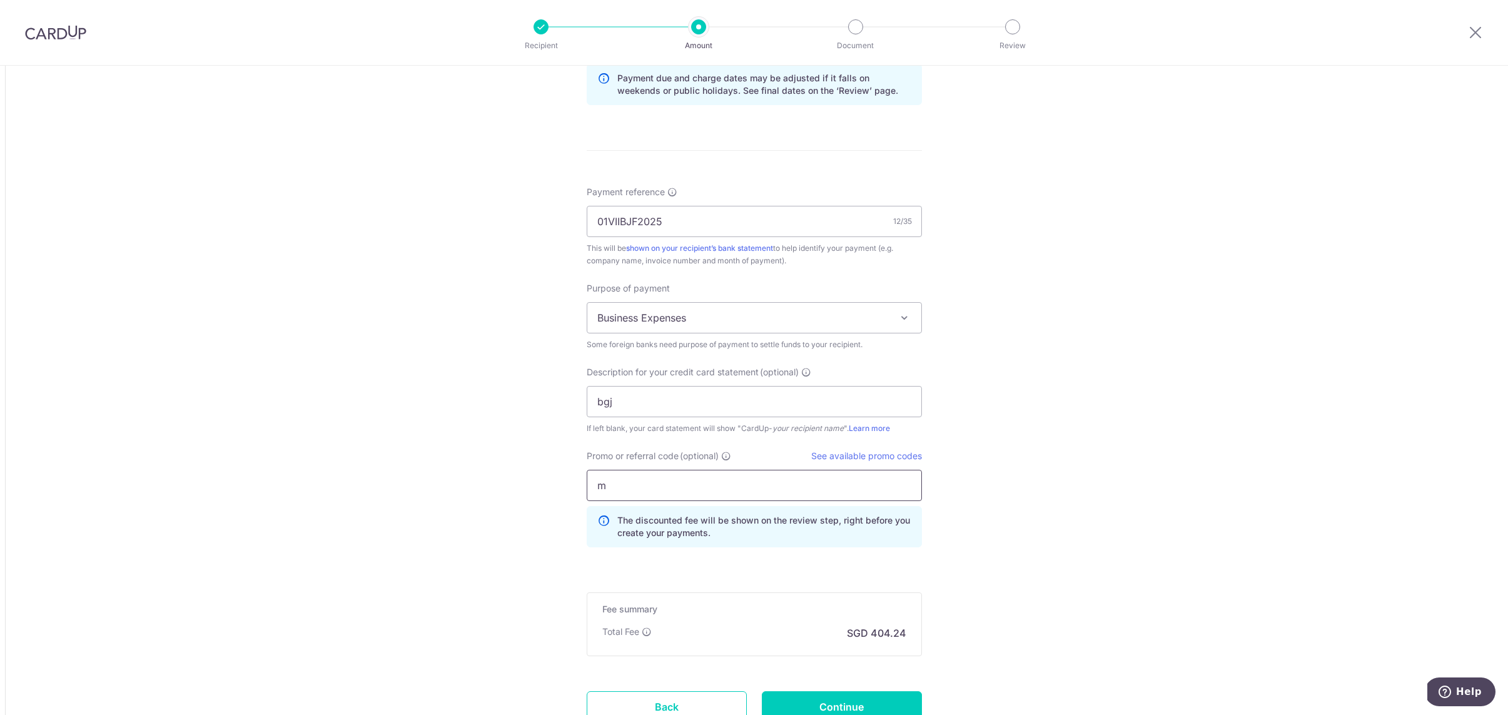
scroll to position [1025, 0]
type input "MANFRED179"
click at [850, 707] on input "Continue" at bounding box center [842, 703] width 160 height 31
type input "Create Schedule"
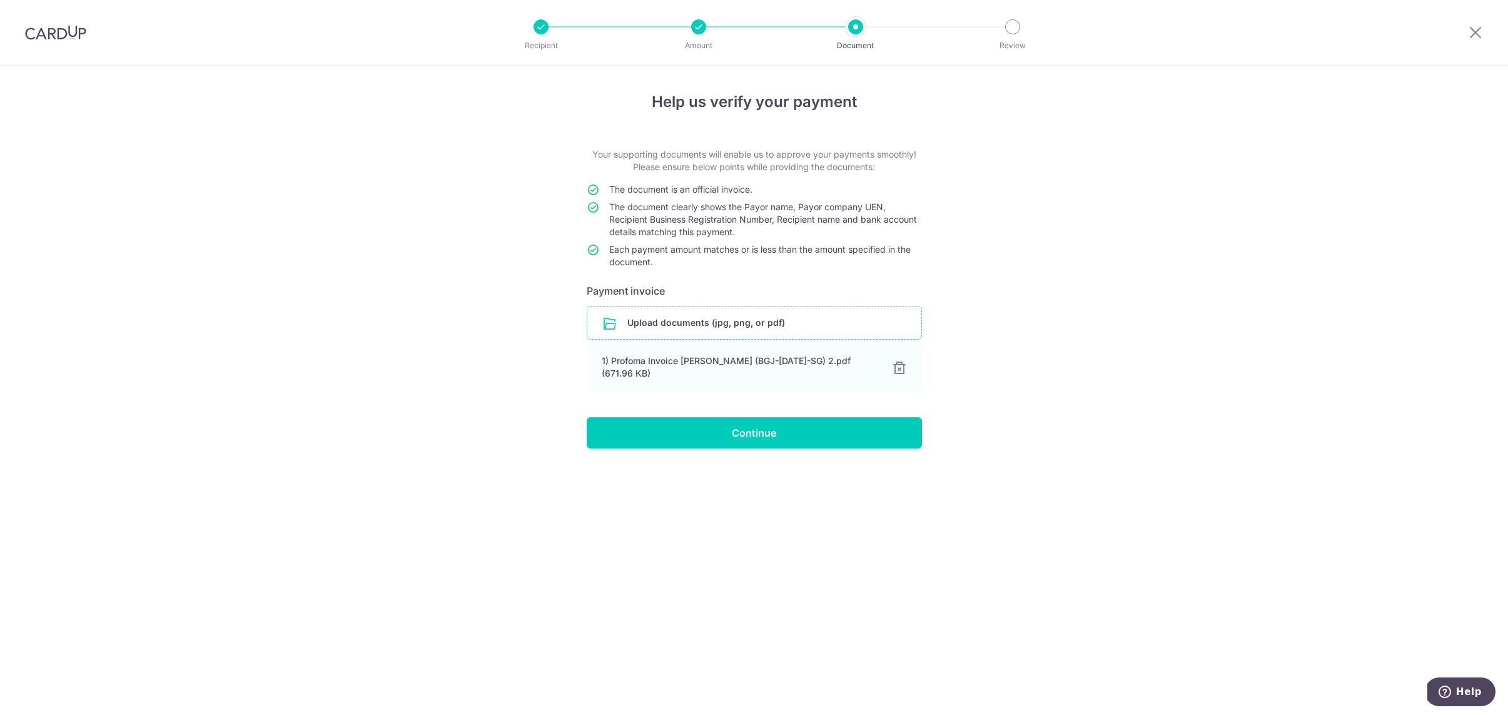
click at [732, 450] on div "Help us verify your payment Your supporting documents will enable us to approve…" at bounding box center [754, 390] width 1508 height 649
click at [741, 433] on input "Continue" at bounding box center [754, 432] width 335 height 31
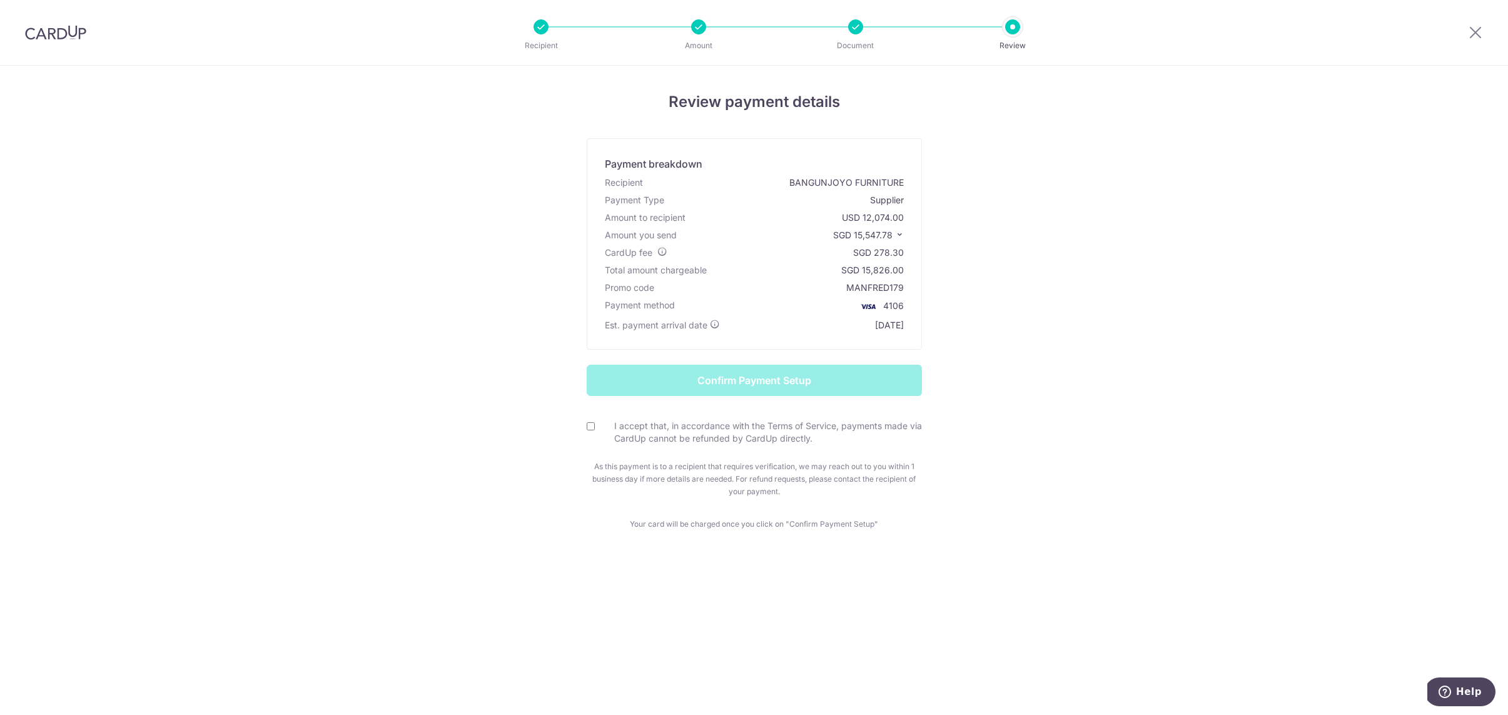
drag, startPoint x: 854, startPoint y: 234, endPoint x: 890, endPoint y: 238, distance: 35.9
click at [892, 238] on span "SGD 15,547.78" at bounding box center [862, 235] width 59 height 11
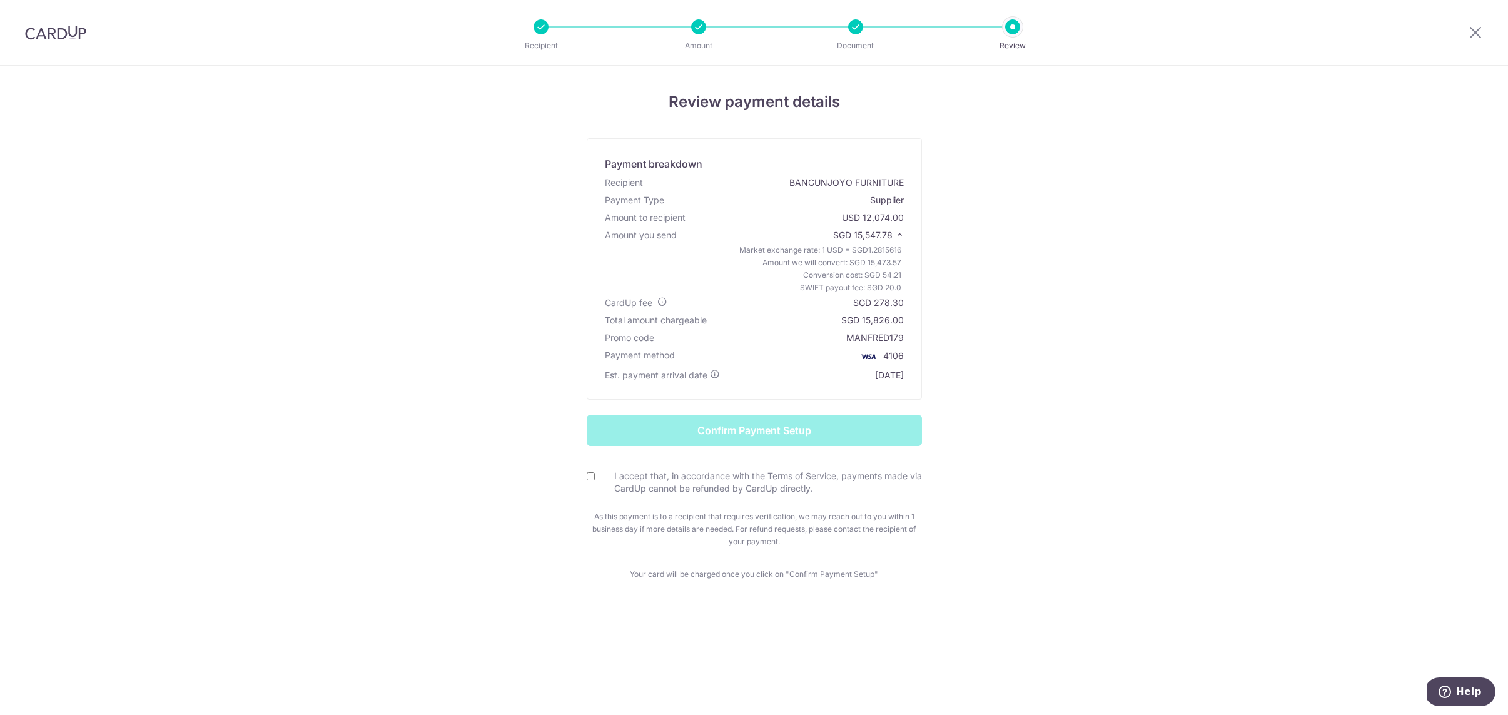
copy span "15,547.78"
drag, startPoint x: 876, startPoint y: 303, endPoint x: 902, endPoint y: 304, distance: 25.7
click at [902, 304] on div "SGD 278.30" at bounding box center [878, 303] width 51 height 13
copy div "278.30"
click at [582, 477] on form "Confirm Payment Setup I accept that, in accordance with the Terms of Service, p…" at bounding box center [755, 481] width 732 height 133
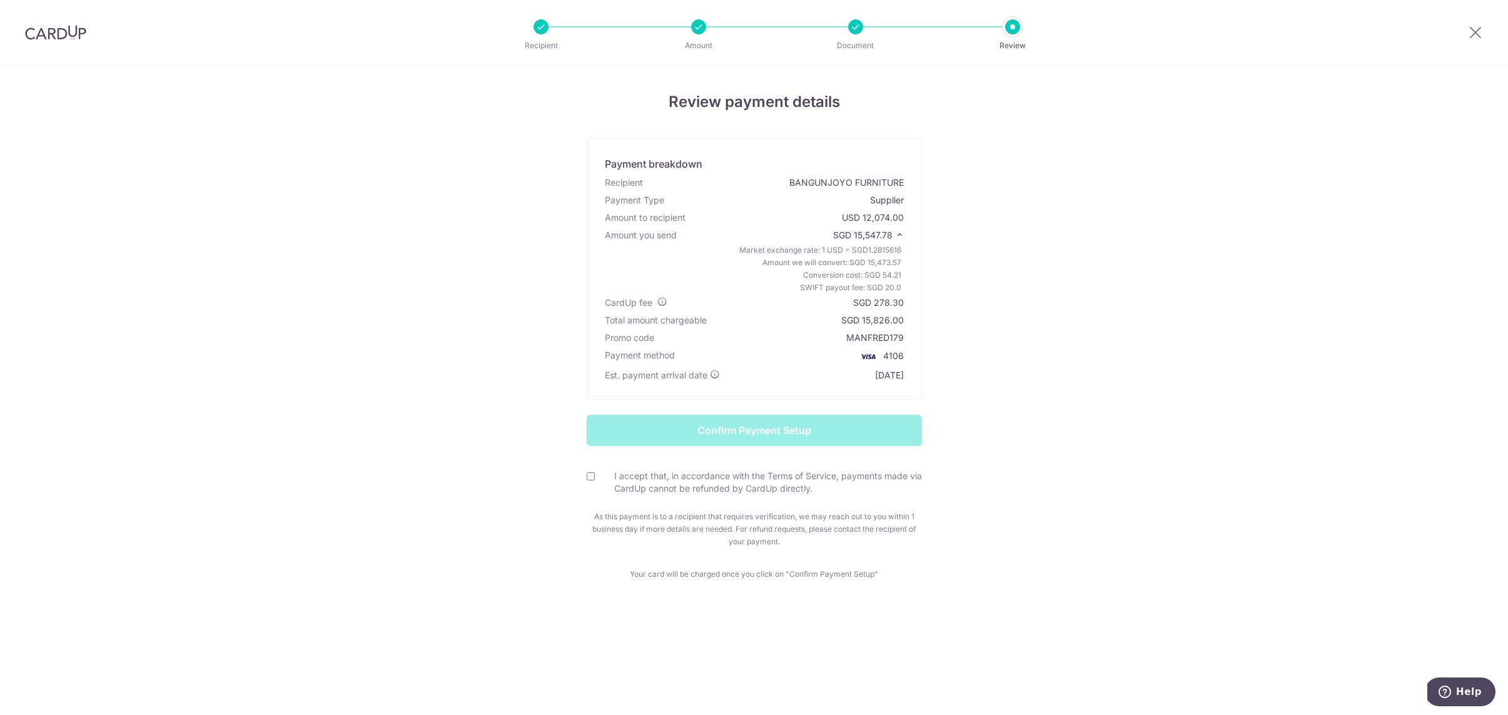
click at [595, 480] on input "I accept that, in accordance with the Terms of Service, payments made via CardU…" at bounding box center [591, 476] width 8 height 8
checkbox input "true"
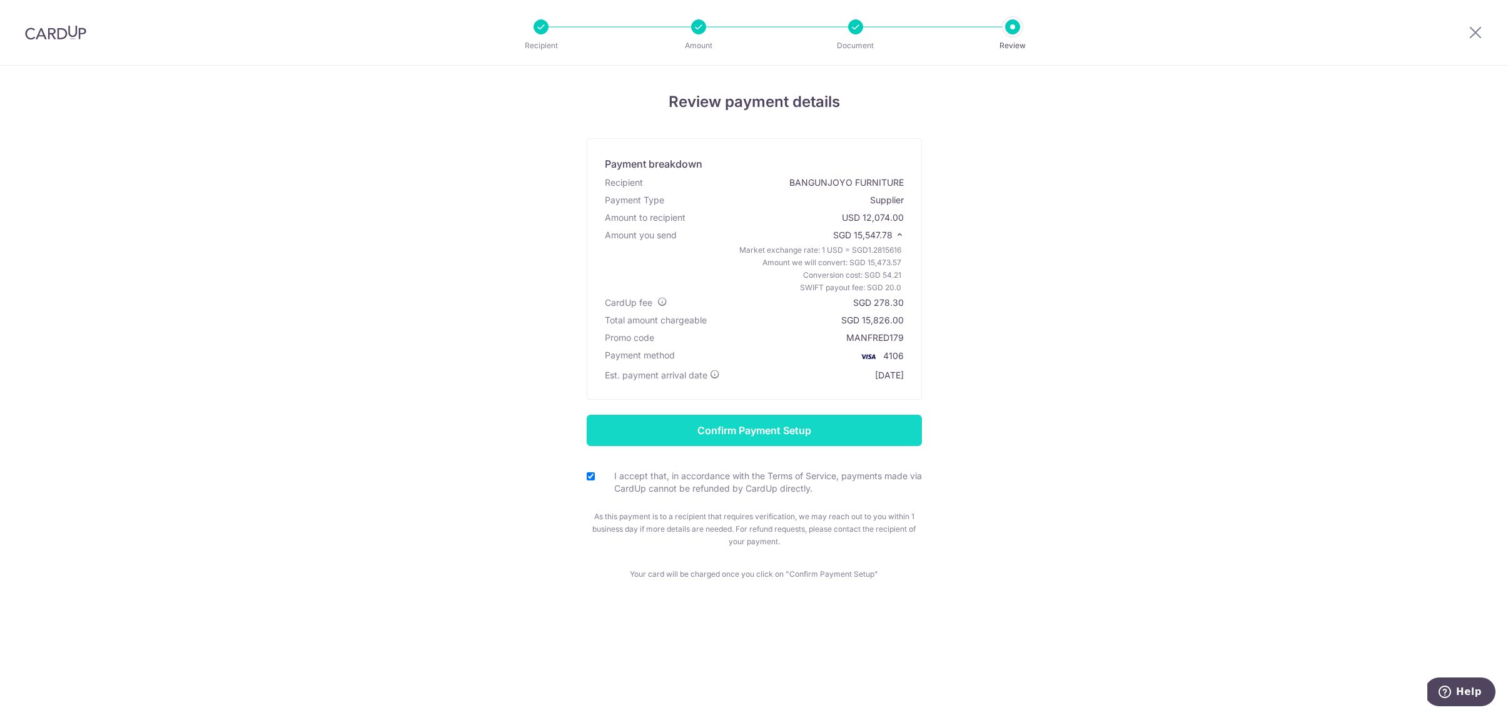
click at [725, 427] on input "Confirm Payment Setup" at bounding box center [754, 430] width 335 height 31
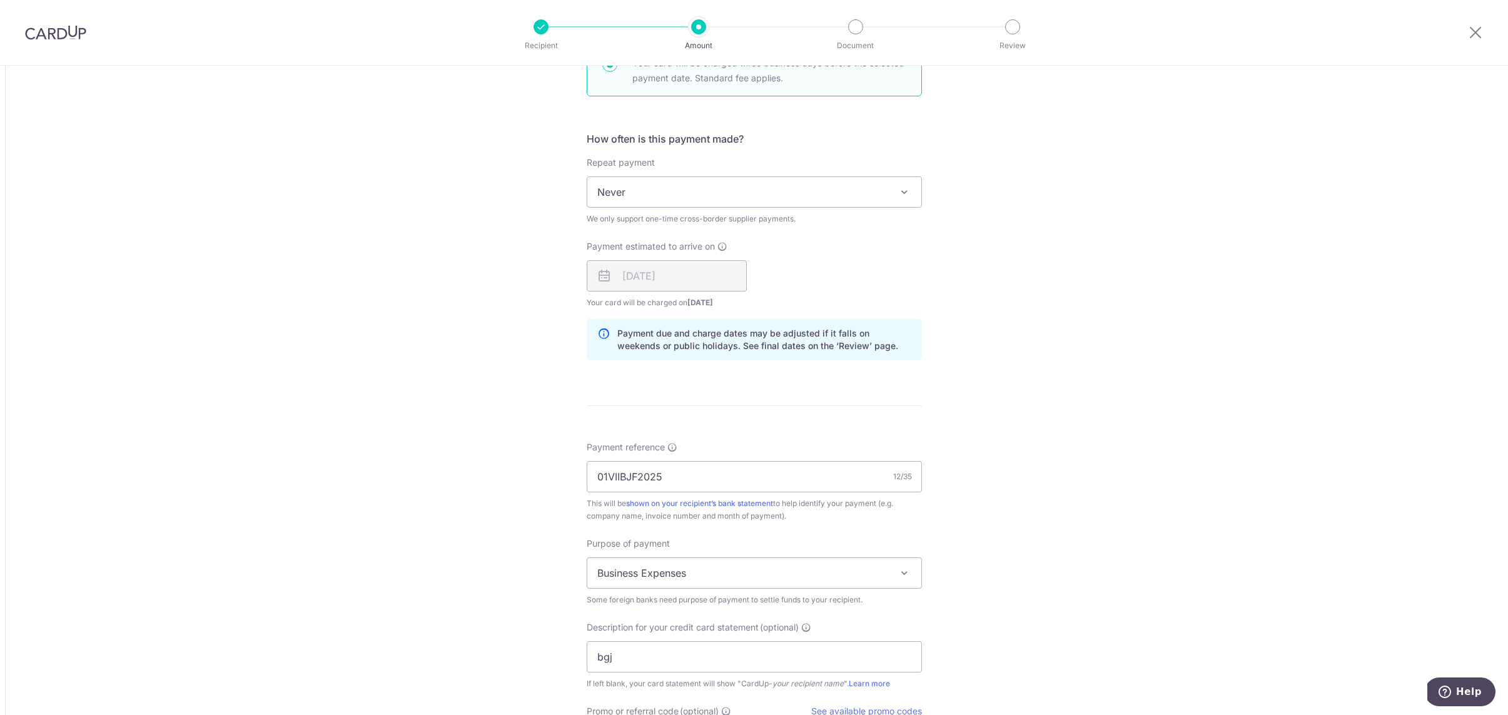
scroll to position [1174, 0]
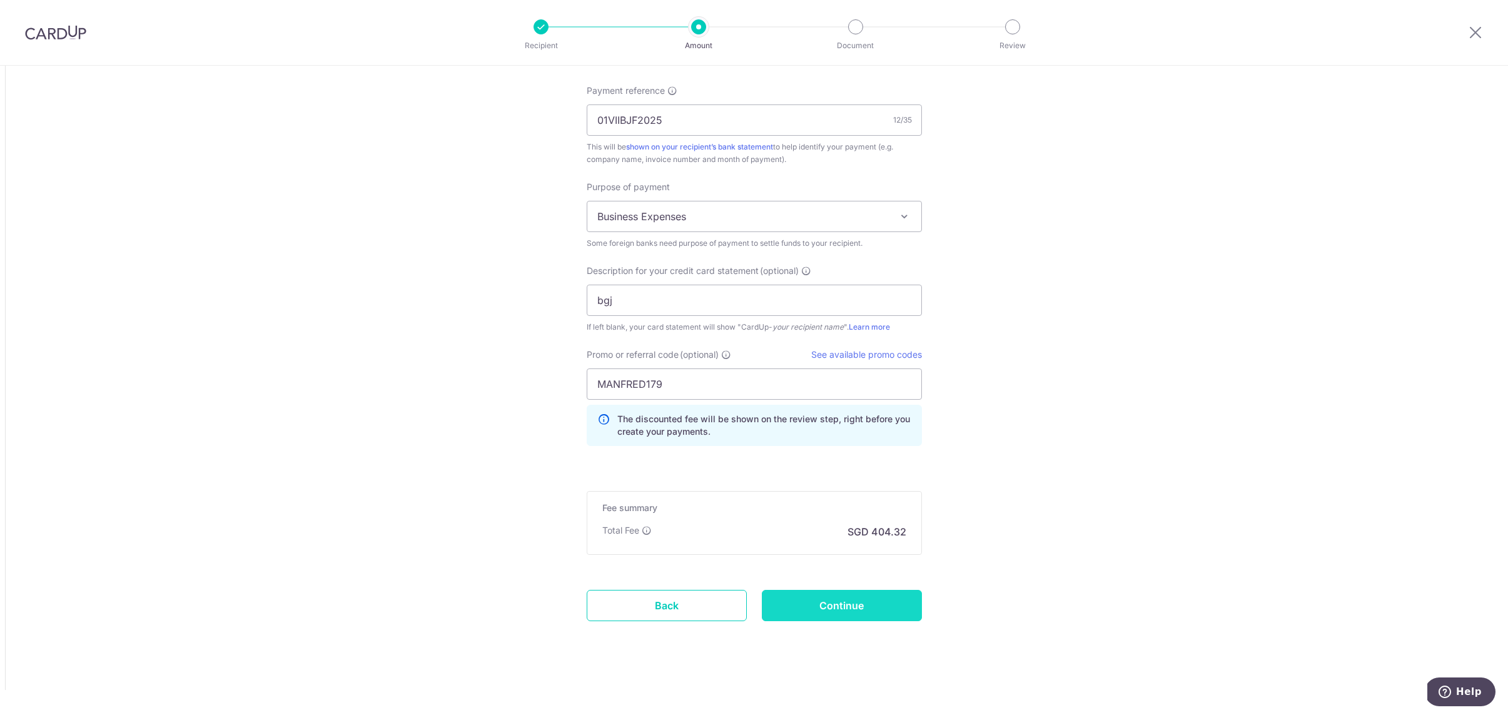
click at [857, 606] on input "Continue" at bounding box center [842, 605] width 160 height 31
type input "Update Schedule"
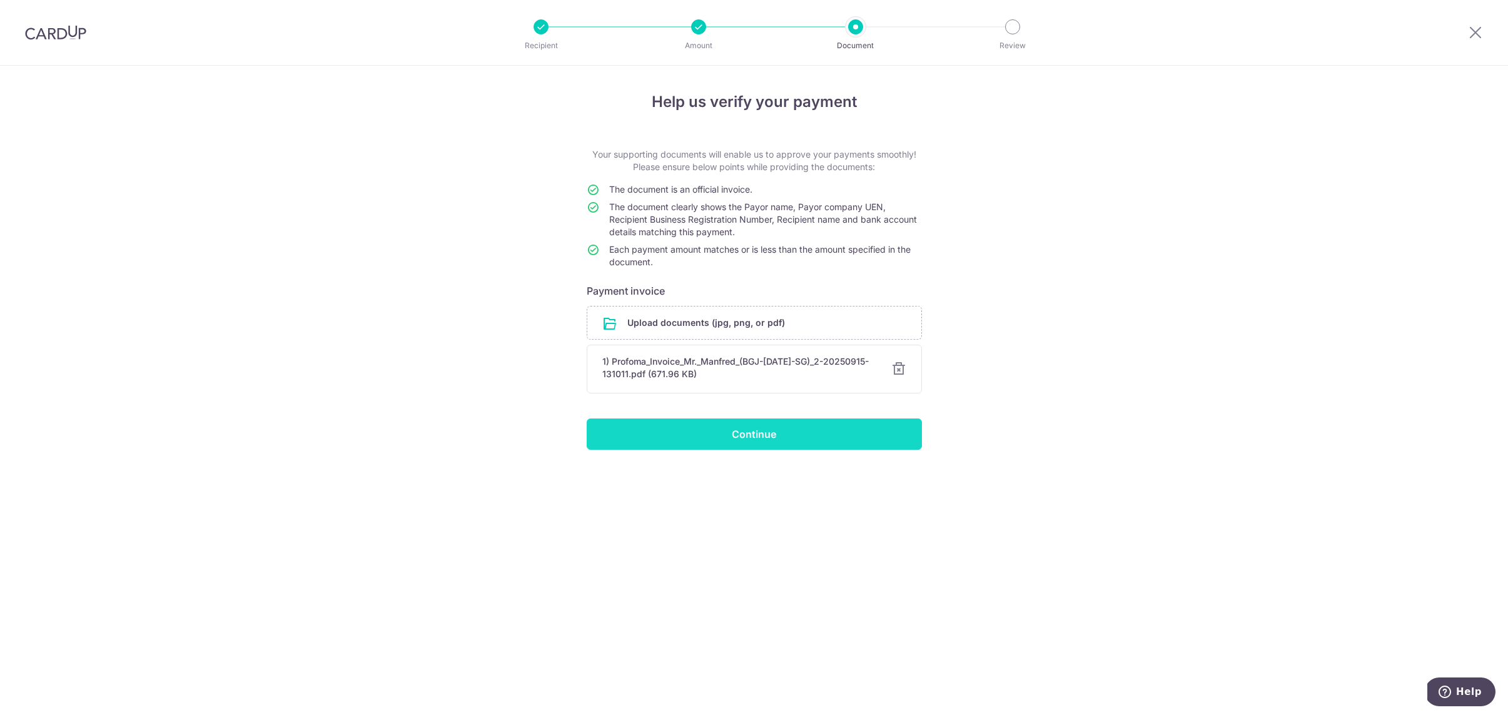
click at [778, 437] on input "Continue" at bounding box center [754, 434] width 335 height 31
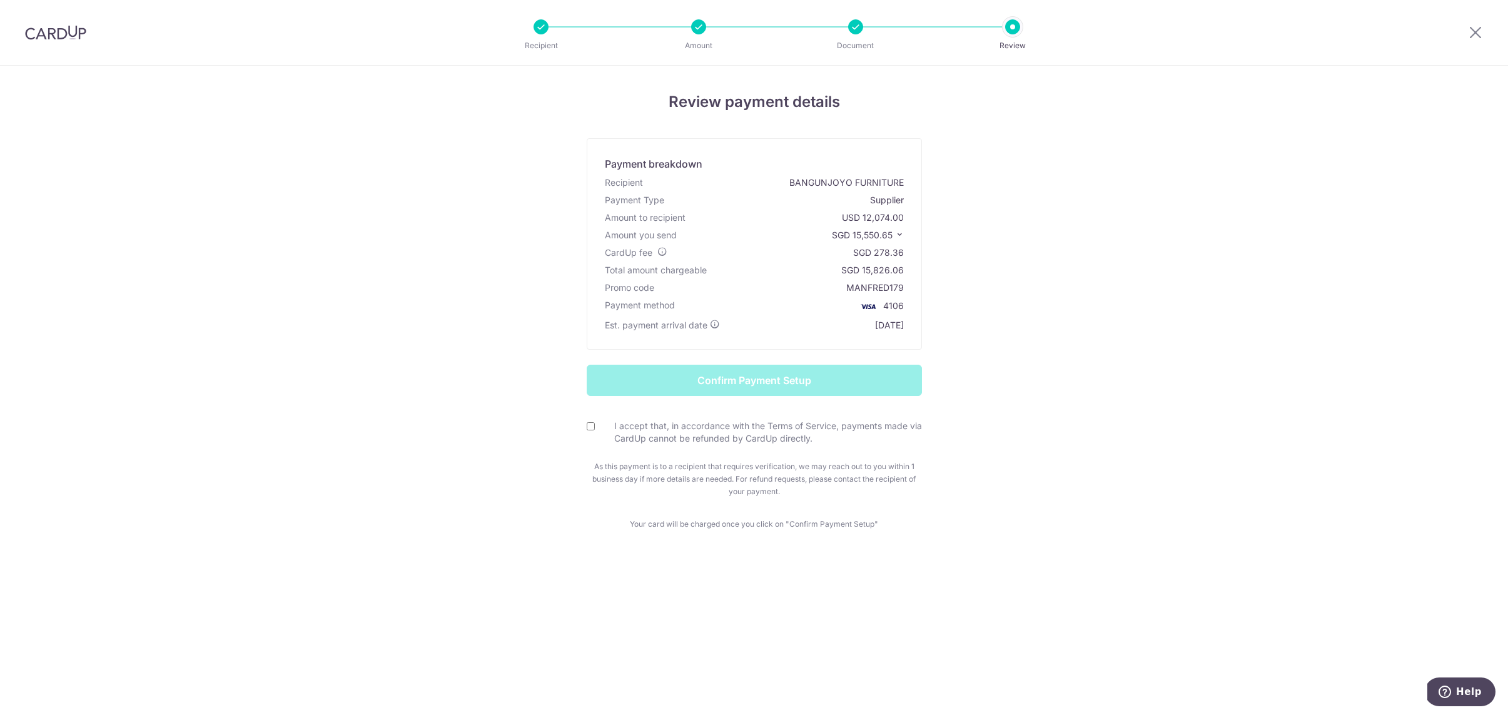
click at [778, 437] on label "I accept that, in accordance with the Terms of Service, payments made via CardU…" at bounding box center [762, 432] width 320 height 25
click at [595, 430] on input "I accept that, in accordance with the Terms of Service, payments made via CardU…" at bounding box center [591, 426] width 8 height 8
checkbox input "true"
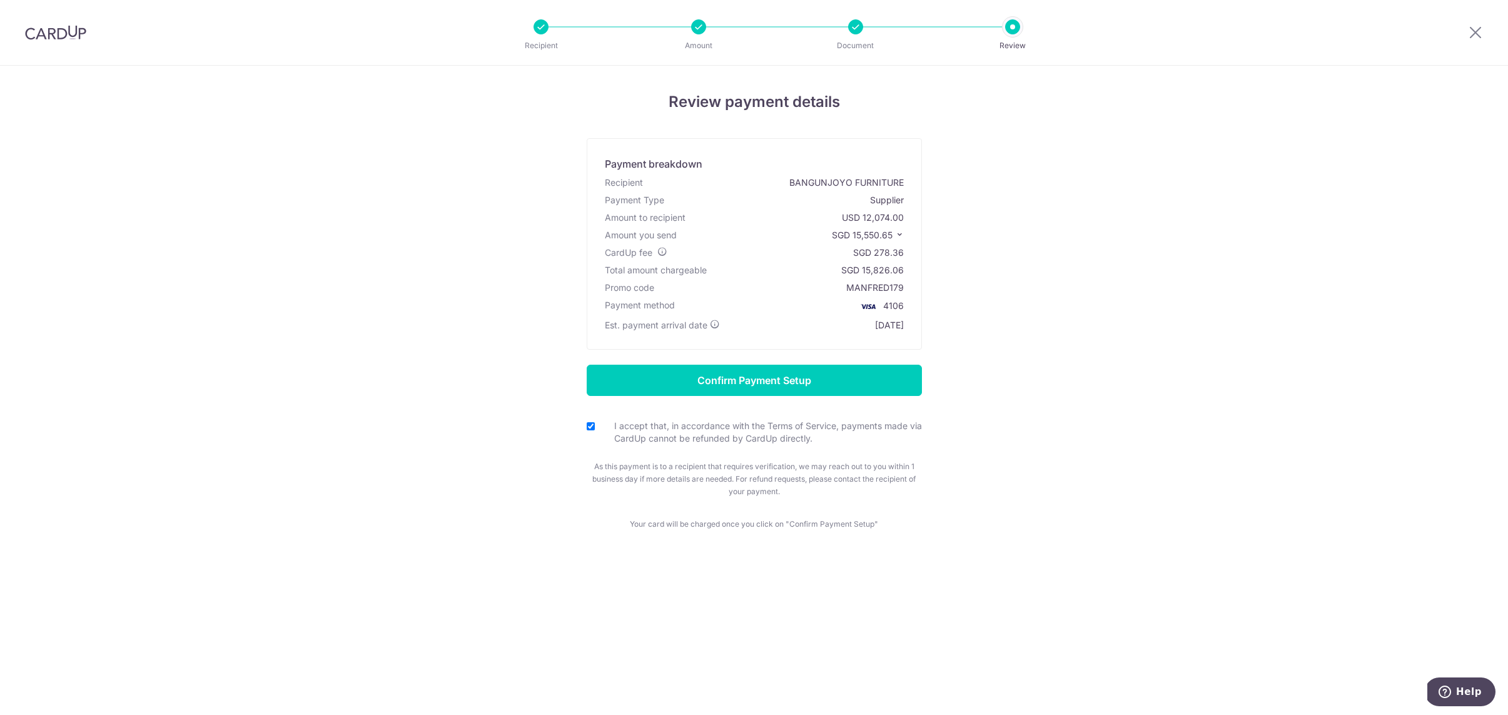
drag, startPoint x: 855, startPoint y: 235, endPoint x: 892, endPoint y: 237, distance: 37.6
click at [892, 237] on span "SGD 15,550.65" at bounding box center [862, 235] width 61 height 11
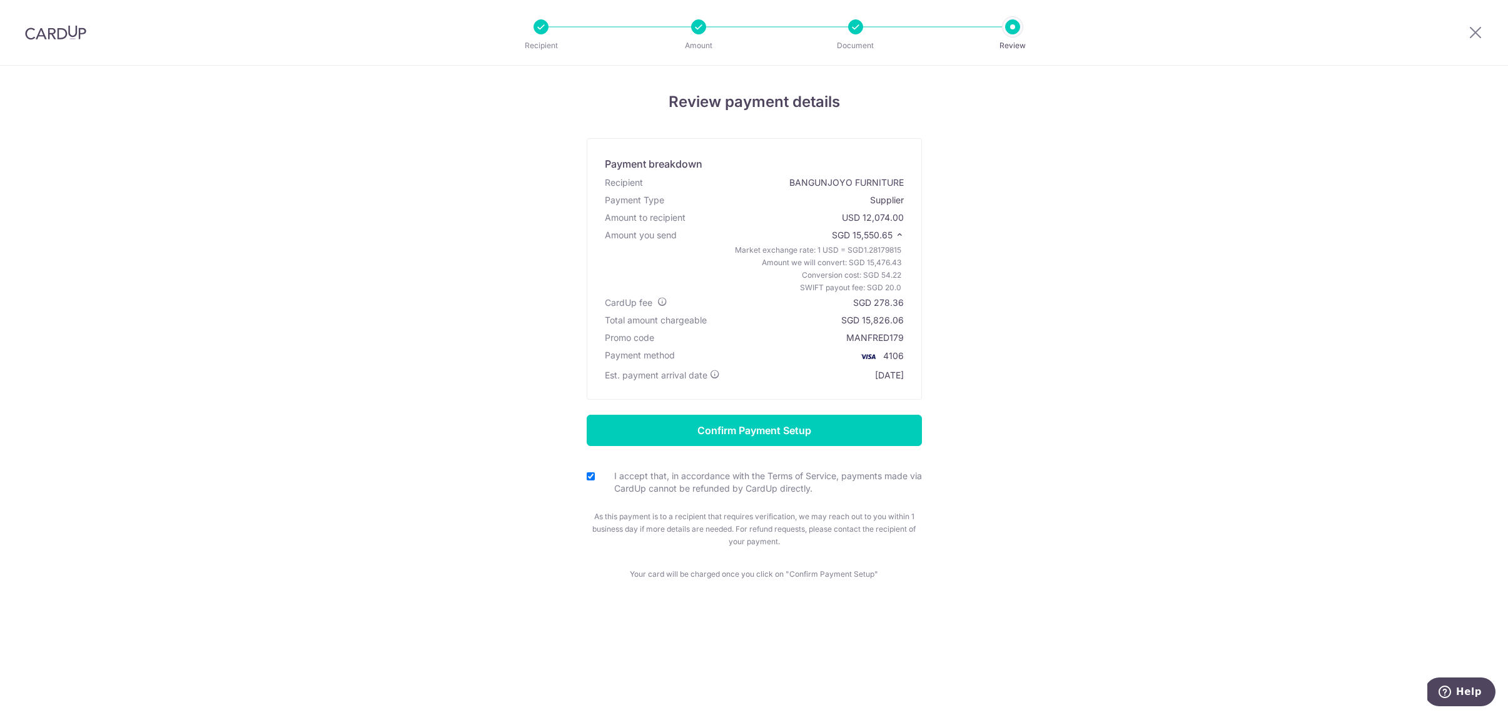
copy span "15,550.65"
drag, startPoint x: 876, startPoint y: 303, endPoint x: 905, endPoint y: 303, distance: 28.2
click at [905, 303] on div "CardUp fee SGD 278.36" at bounding box center [754, 303] width 304 height 18
copy div "278.36"
click at [814, 442] on input "Confirm Payment Setup" at bounding box center [754, 430] width 335 height 31
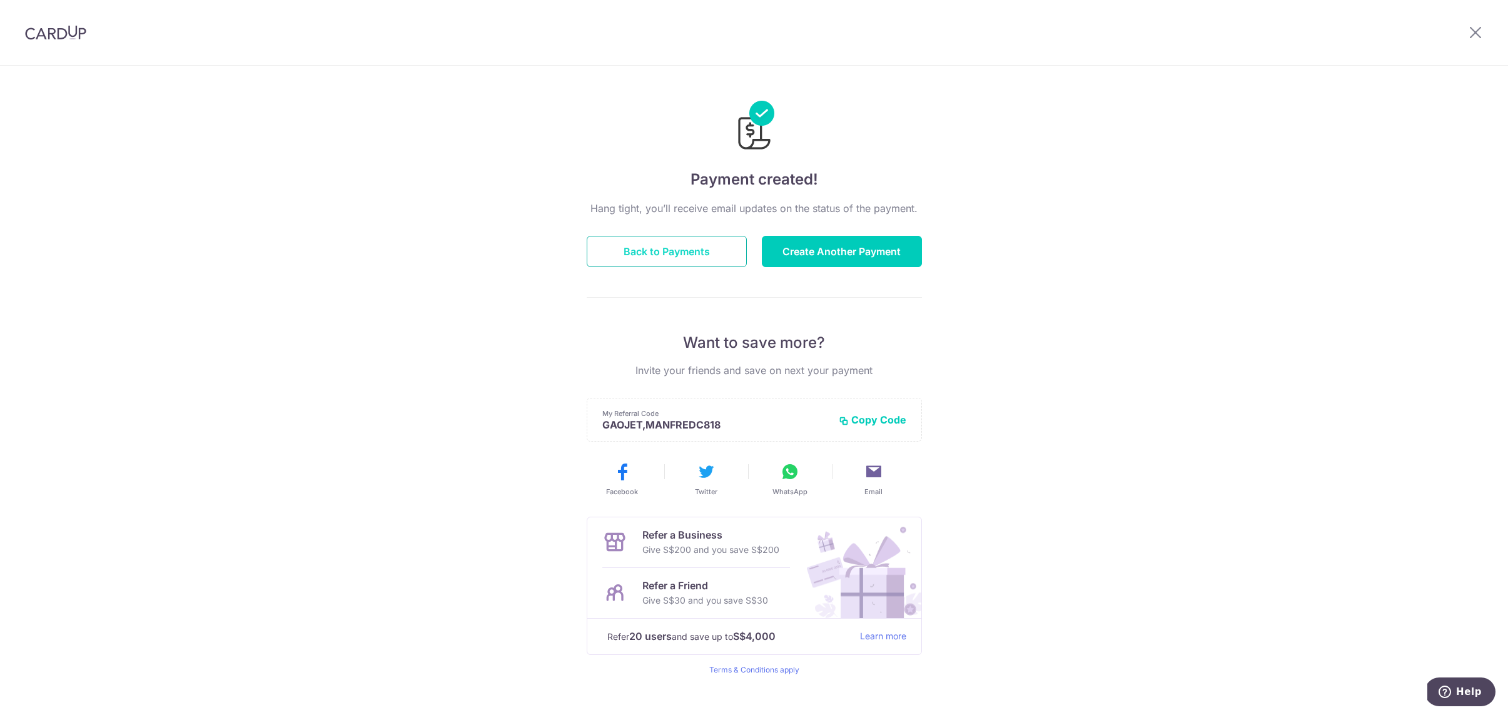
click at [674, 251] on button "Back to Payments" at bounding box center [667, 251] width 160 height 31
